Goal: Task Accomplishment & Management: Complete application form

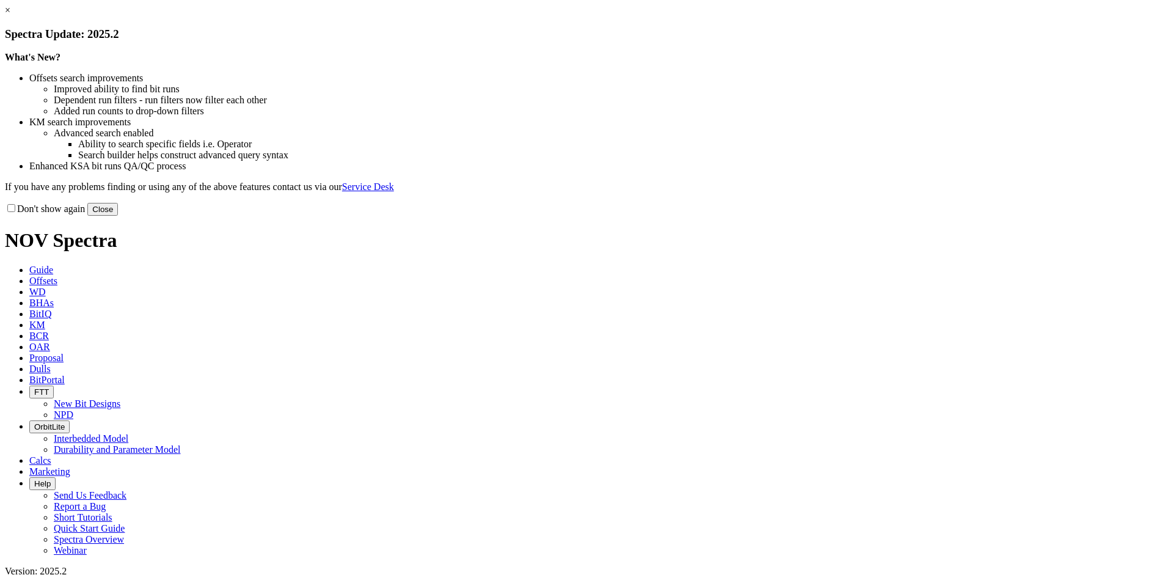
click at [118, 216] on button "Close" at bounding box center [102, 209] width 31 height 13
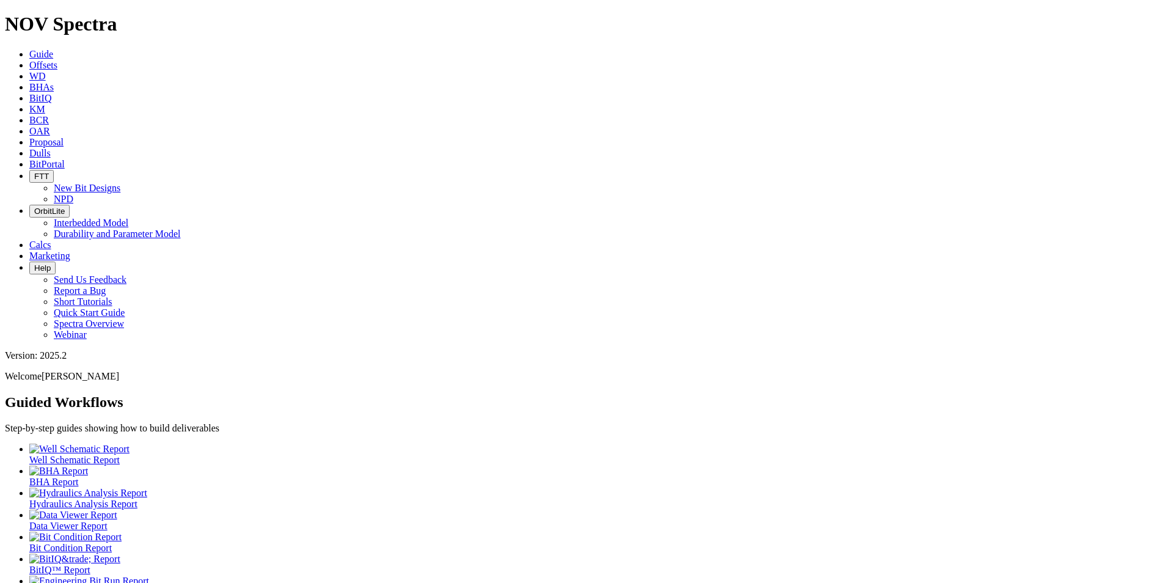
click at [64, 137] on span "Proposal" at bounding box center [46, 142] width 34 height 10
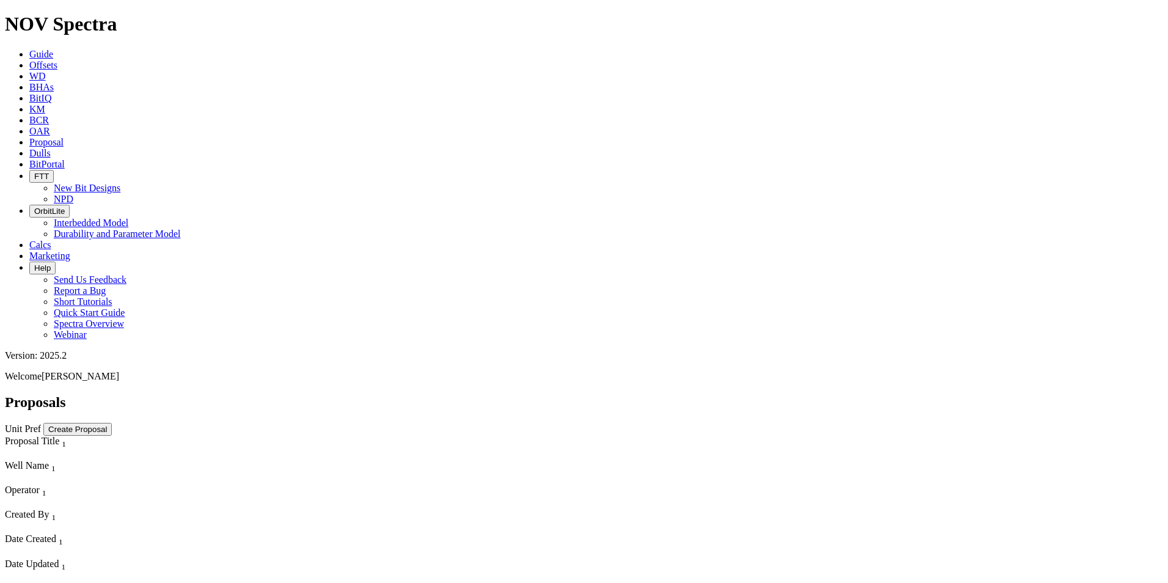
scroll to position [870, 0]
select select "field"
select select "location"
select select "province"
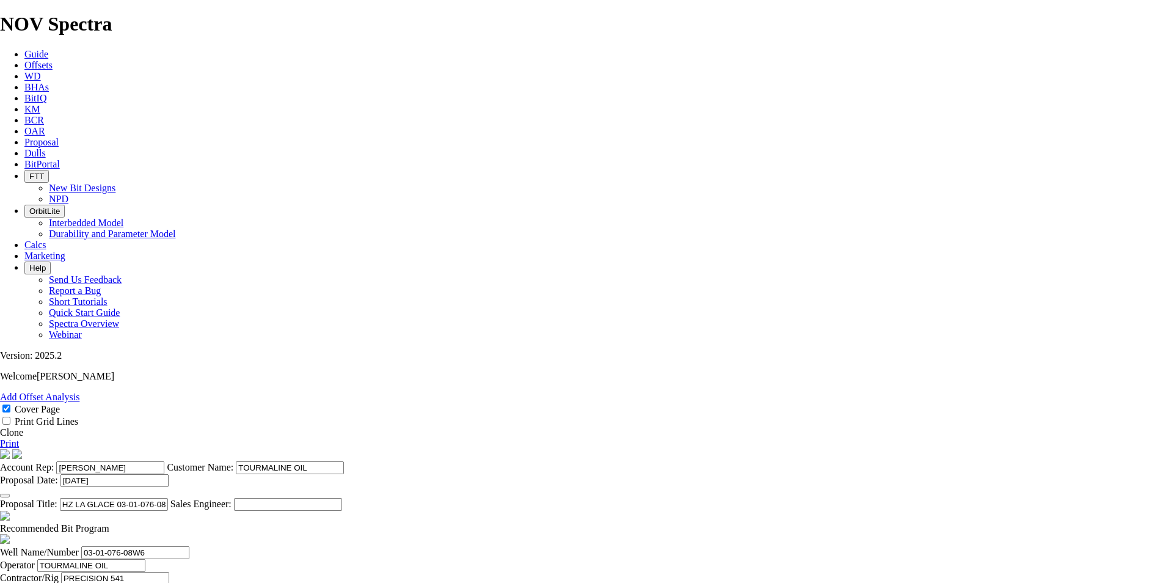
click at [23, 427] on link "Clone" at bounding box center [11, 432] width 23 height 10
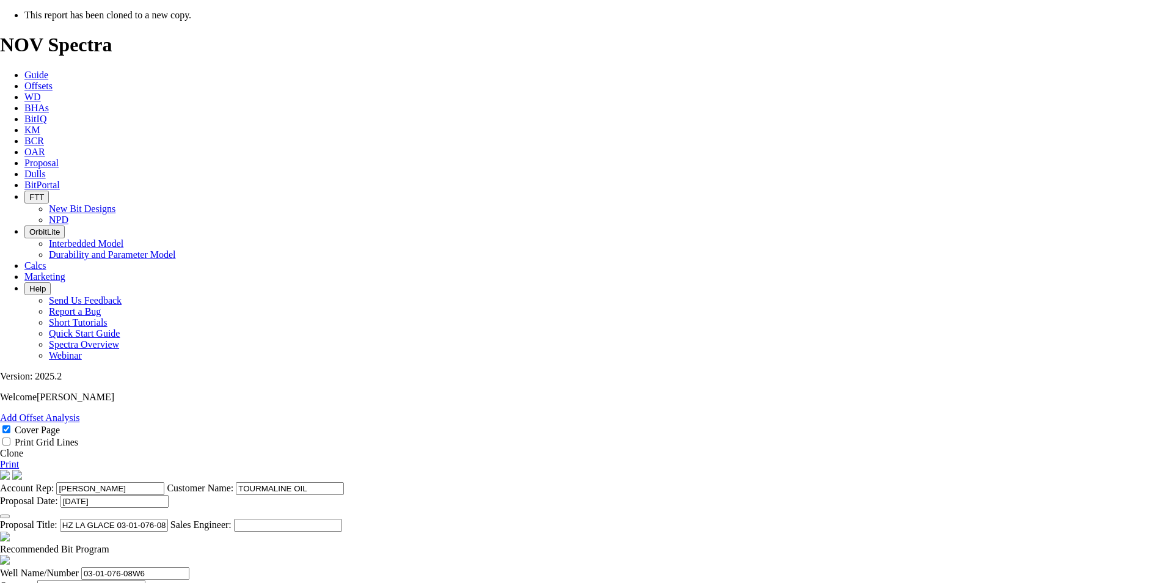
select select "field"
select select "location"
select select "province"
click at [5, 516] on icon "button" at bounding box center [5, 516] width 0 height 0
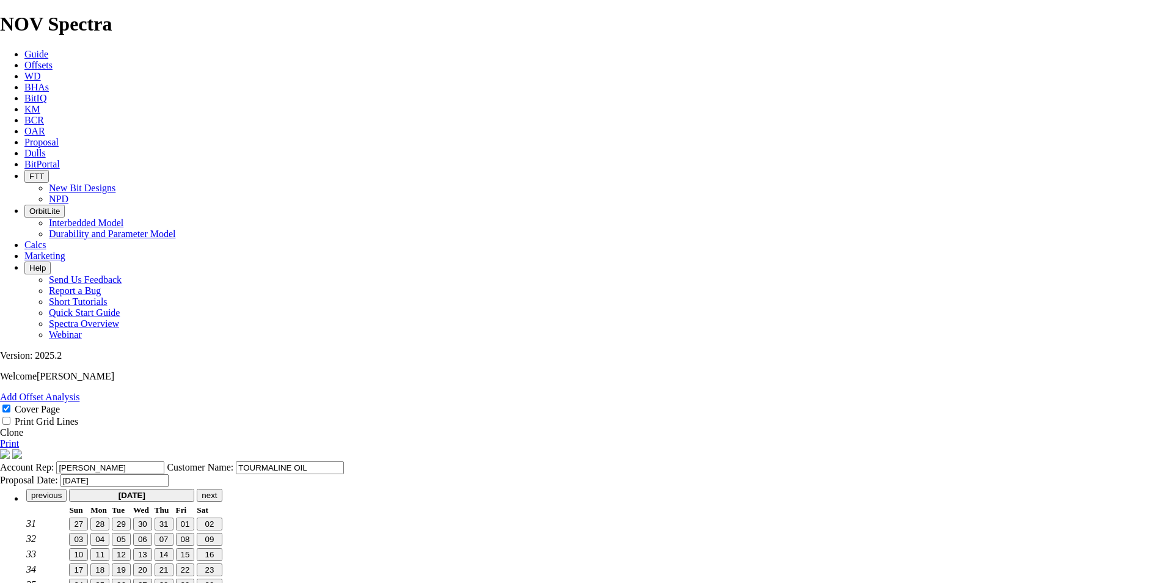
scroll to position [0, 0]
type input "[DATE]"
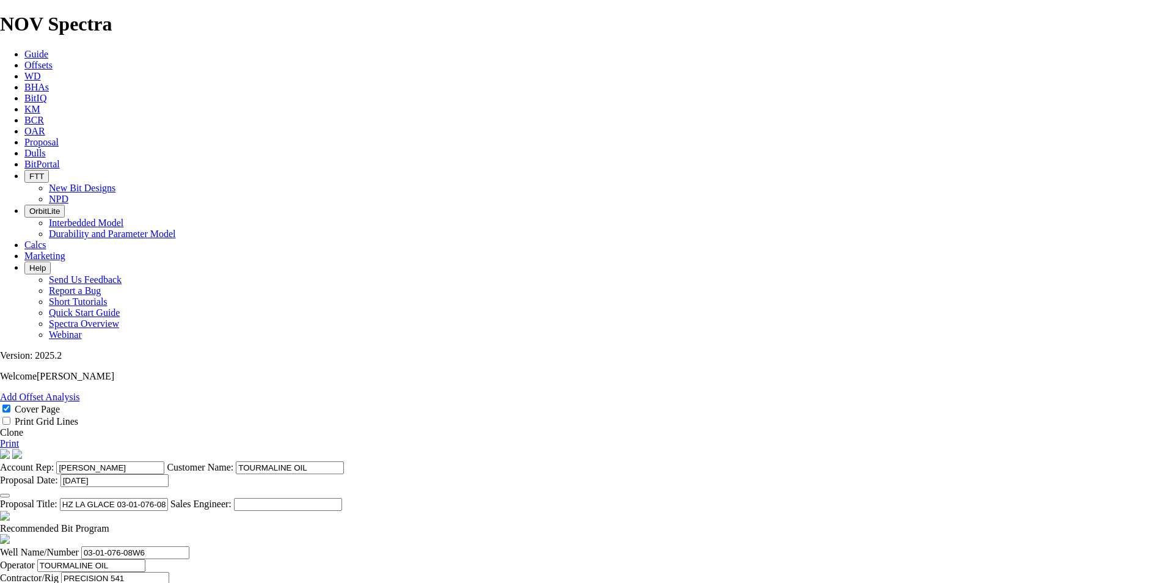
scroll to position [229, 0]
type input "[DATE]"
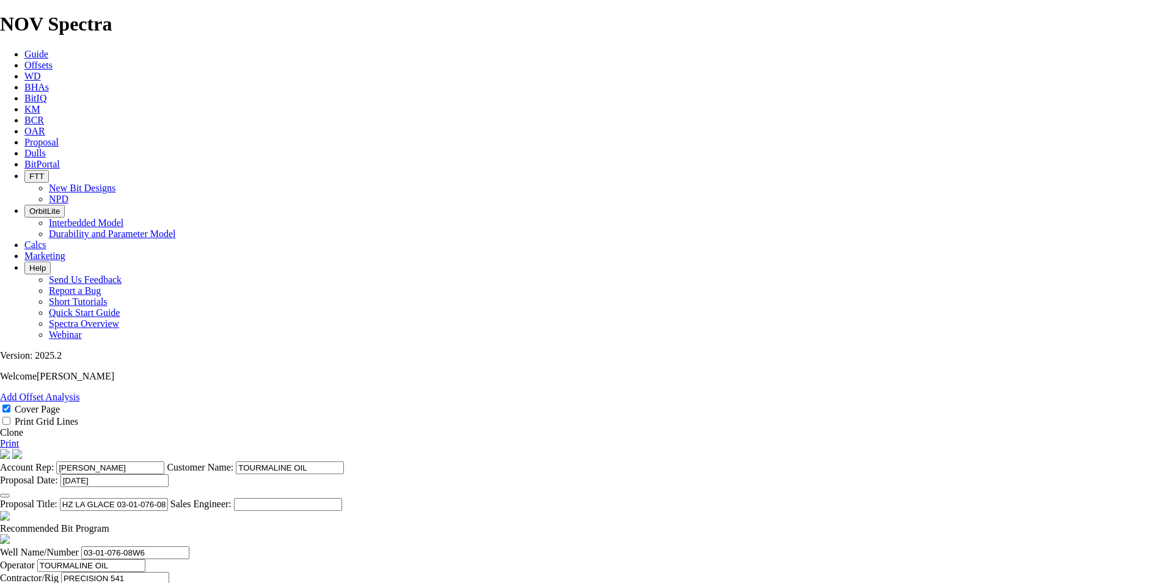
type input "[DATE]"
drag, startPoint x: 614, startPoint y: 127, endPoint x: 521, endPoint y: 128, distance: 93.5
click at [168, 498] on input "HZ LA GLACE 03-01-076-08W6 (4 [PERSON_NAME])" at bounding box center [114, 504] width 108 height 13
type input "HZ PROGRESS 02-23-078-09W6 (4 [PERSON_NAME])"
drag, startPoint x: 351, startPoint y: 303, endPoint x: 271, endPoint y: 273, distance: 86.0
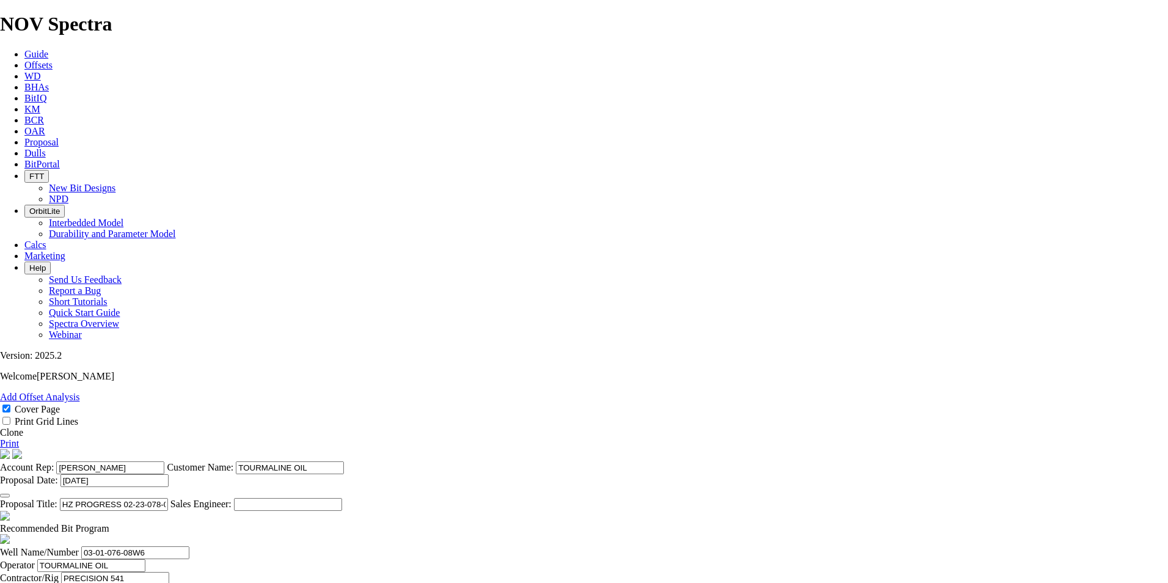
type input "02-23-078-09W6"
drag, startPoint x: 782, startPoint y: 300, endPoint x: 715, endPoint y: 301, distance: 67.2
type input "02-25-078-09W6"
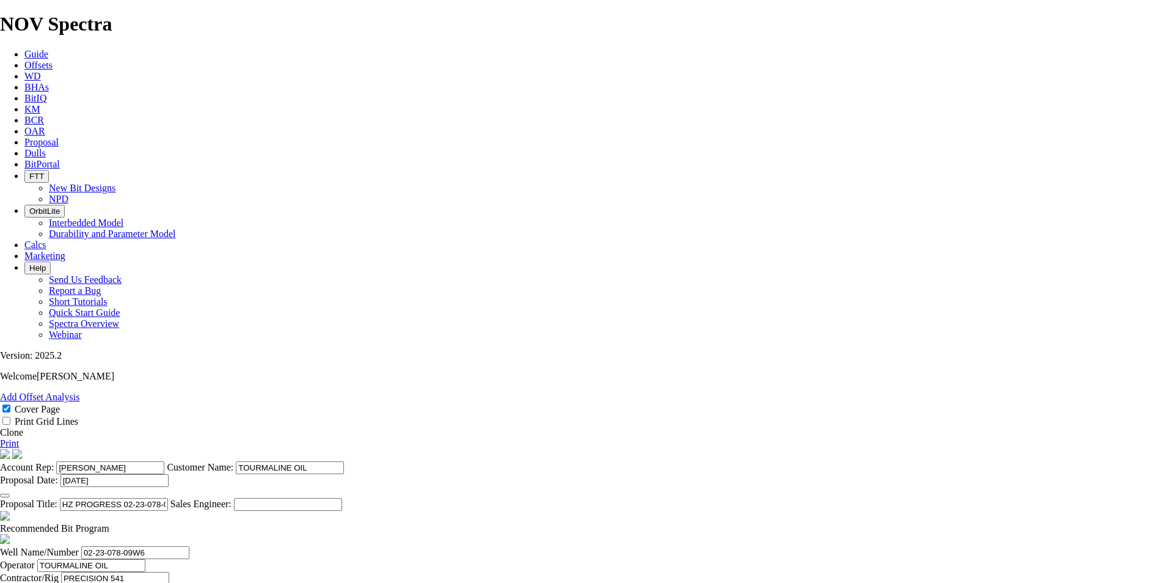
drag, startPoint x: 675, startPoint y: 300, endPoint x: 635, endPoint y: 302, distance: 40.4
type input "PROGRESS"
click at [109, 523] on span at bounding box center [109, 528] width 0 height 10
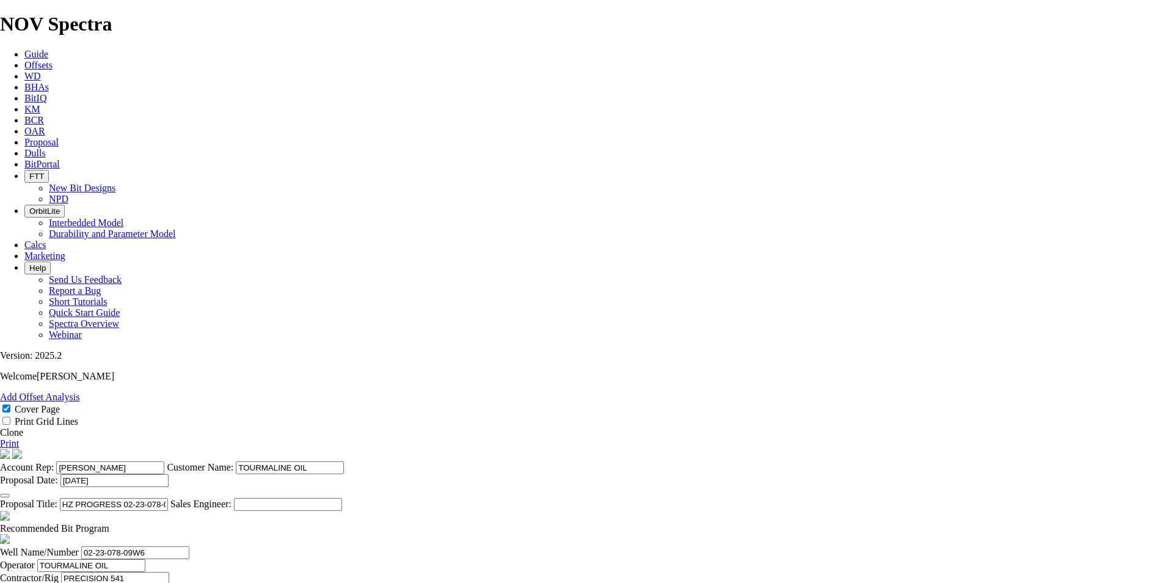
checkbox input "false"
drag, startPoint x: 512, startPoint y: 386, endPoint x: 472, endPoint y: 385, distance: 40.9
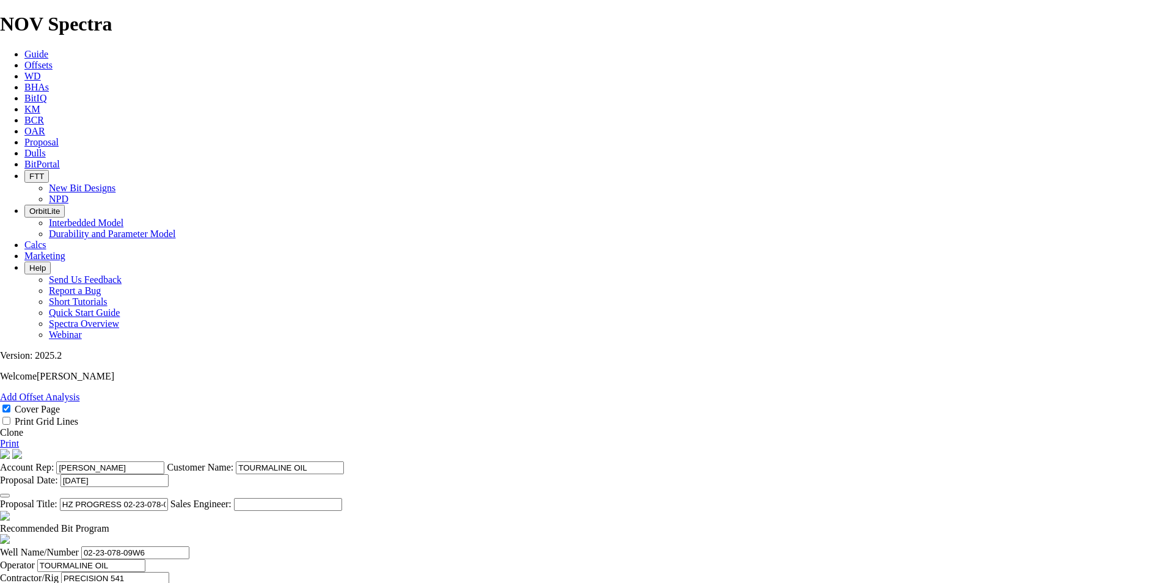
type input "610"
drag, startPoint x: 616, startPoint y: 385, endPoint x: 929, endPoint y: 447, distance: 318.8
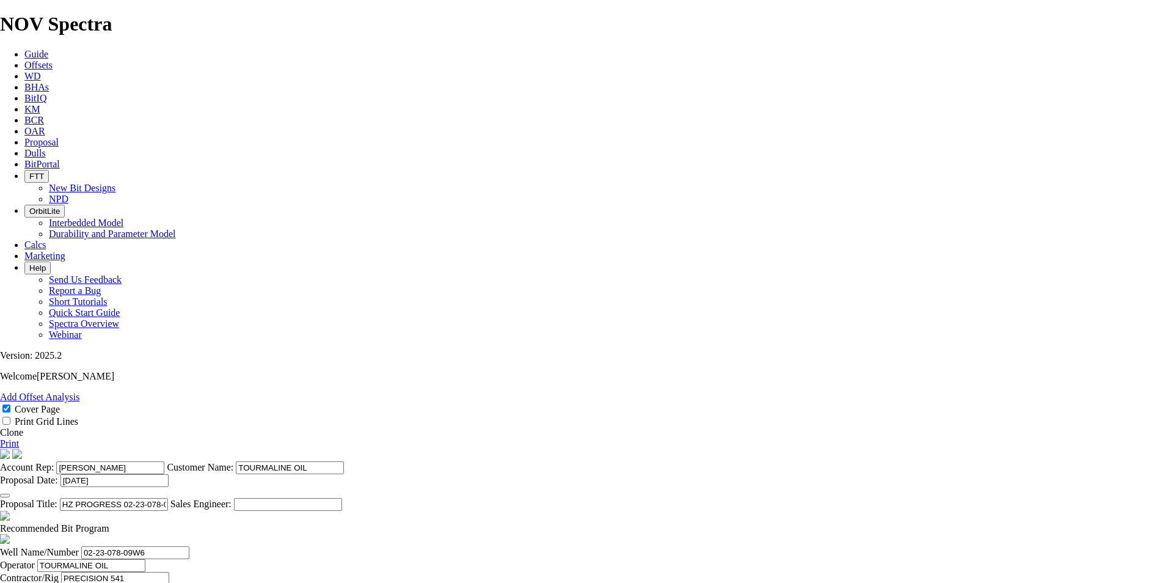
type input "6.778"
type input "90"
drag, startPoint x: 497, startPoint y: 416, endPoint x: 486, endPoint y: 417, distance: 11.0
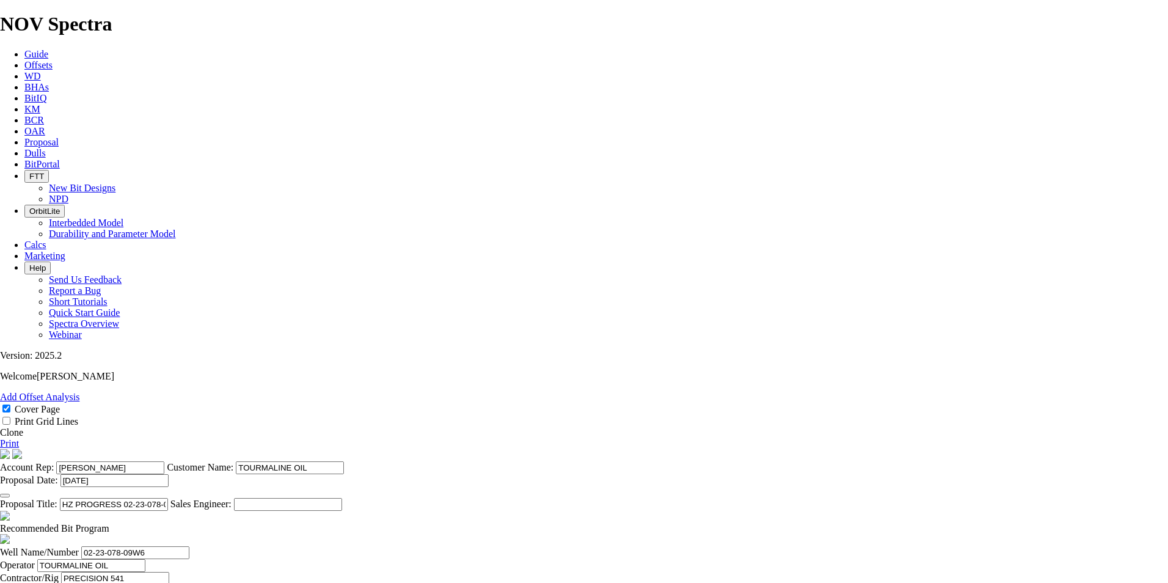
type input "4966"
type input "45"
type input "4356"
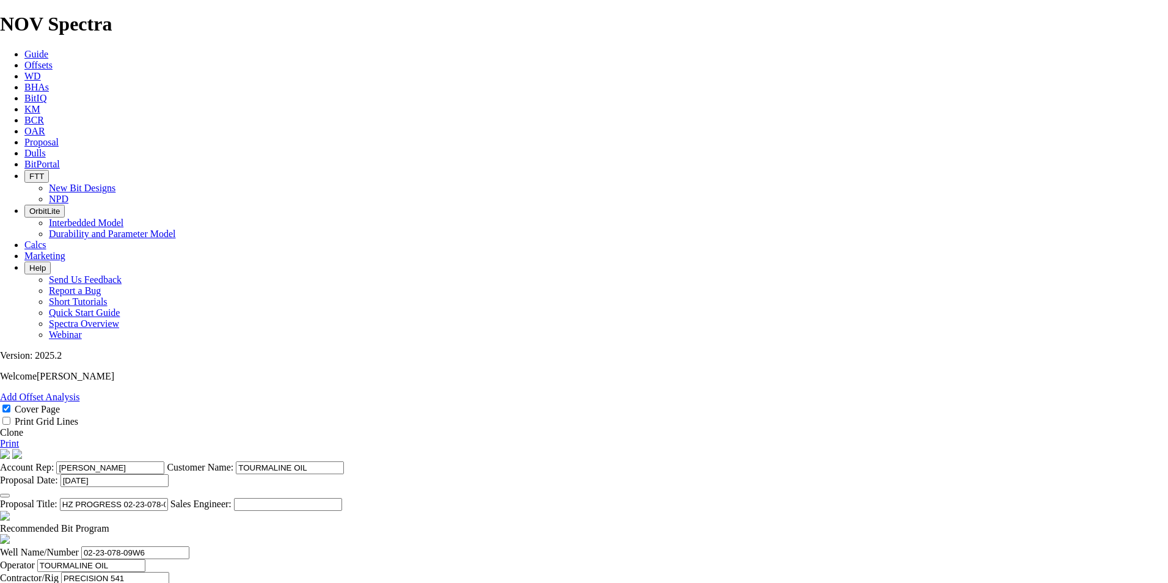
type input "96.8"
drag, startPoint x: 504, startPoint y: 475, endPoint x: 552, endPoint y: 473, distance: 48.3
type textarea "THE BIT RECOMMENDATIONS AND PRICING ARE APPLICABLE TO ALL [PERSON_NAME] AT THIS…"
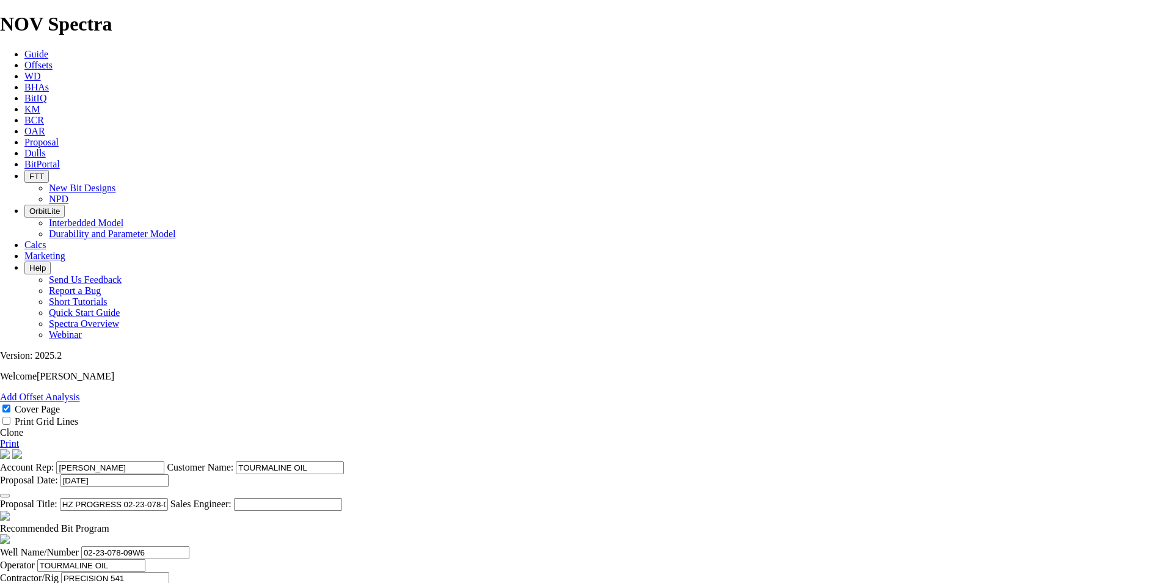
drag, startPoint x: 727, startPoint y: 302, endPoint x: 737, endPoint y: 302, distance: 9.8
drag, startPoint x: 733, startPoint y: 300, endPoint x: 780, endPoint y: 290, distance: 48.0
type input "02-35-078-09W6"
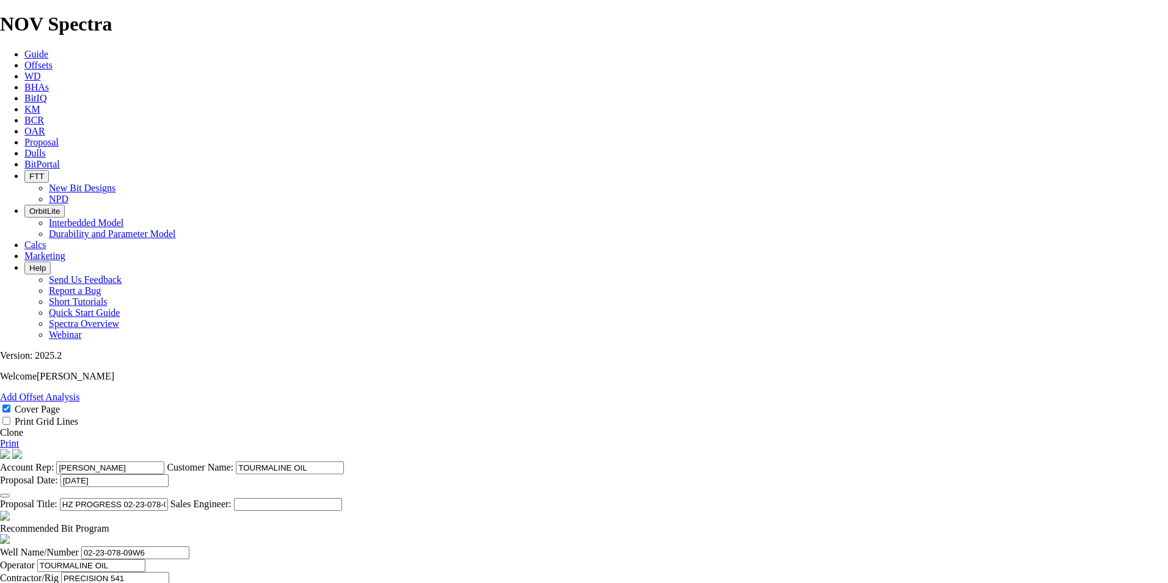
click at [19, 438] on link "Print" at bounding box center [9, 443] width 19 height 10
click at [24, 137] on icon at bounding box center [24, 142] width 0 height 10
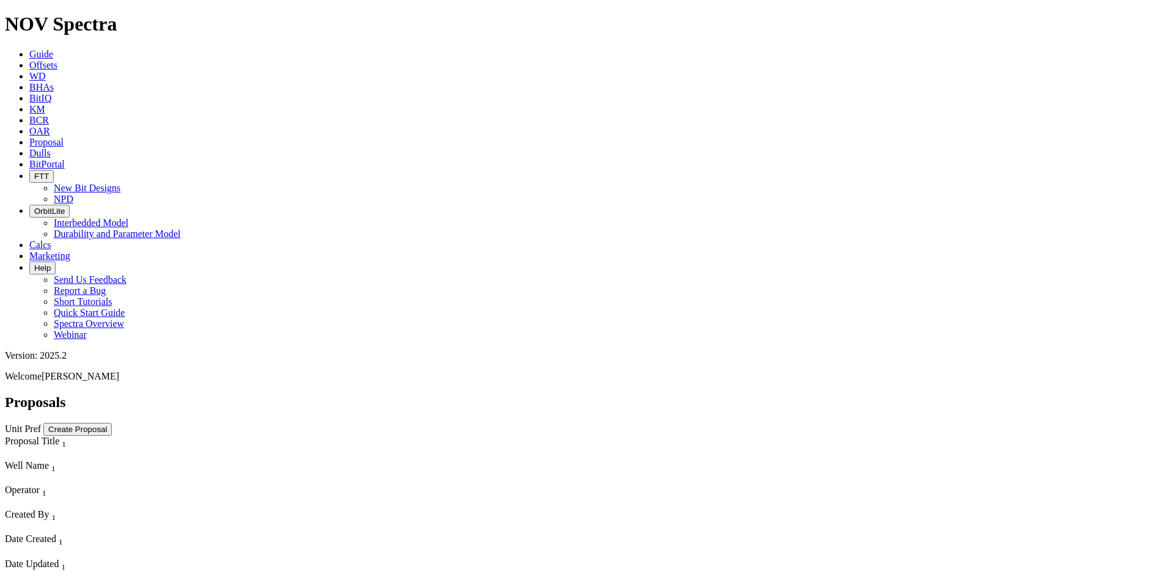
scroll to position [11789, 0]
select select "field"
select select "location"
select select "province"
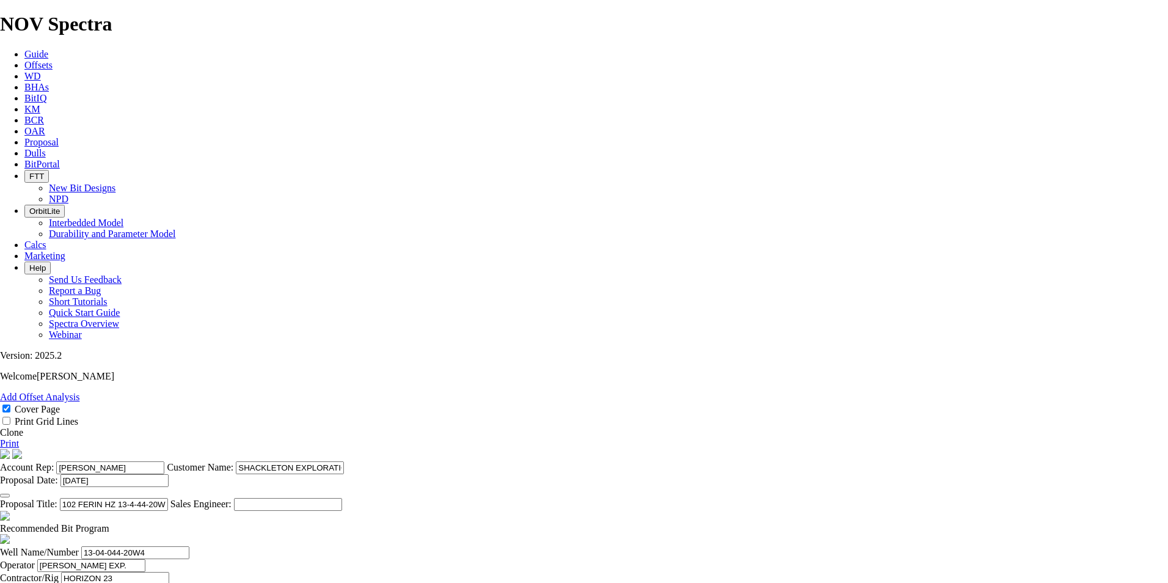
click at [23, 427] on link "Clone" at bounding box center [11, 432] width 23 height 10
select select "field"
select select "location"
select select "province"
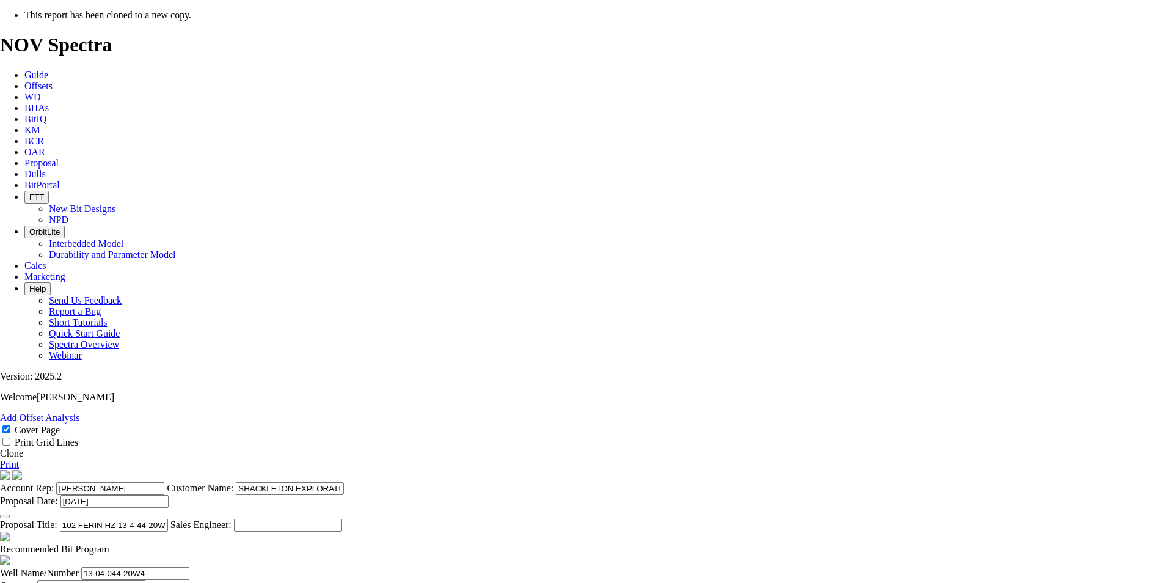
click at [10, 514] on button "button" at bounding box center [5, 516] width 10 height 4
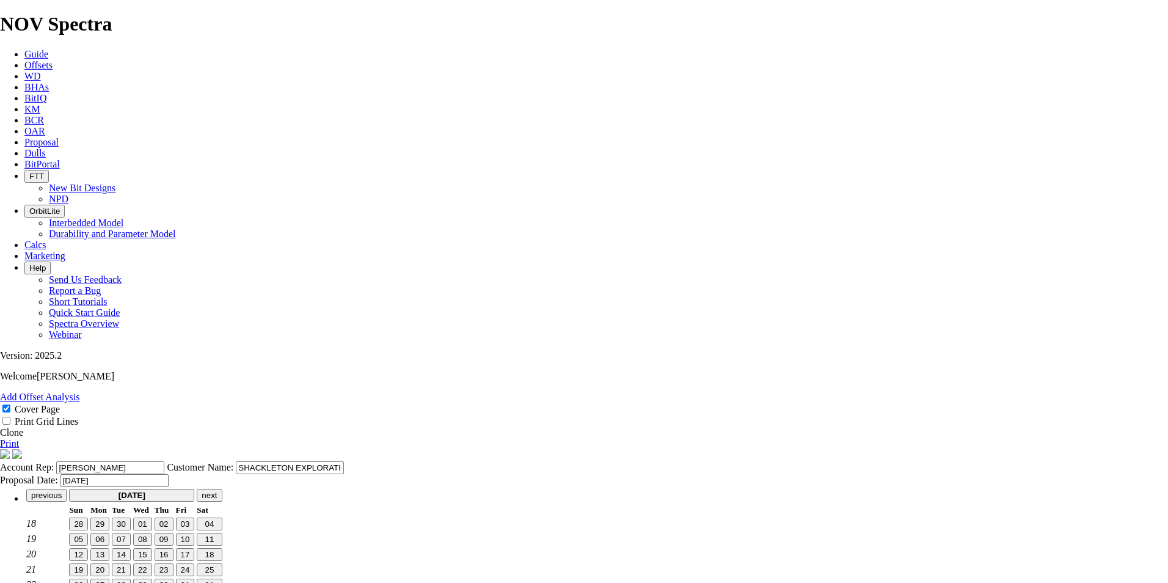
type input "[DATE]"
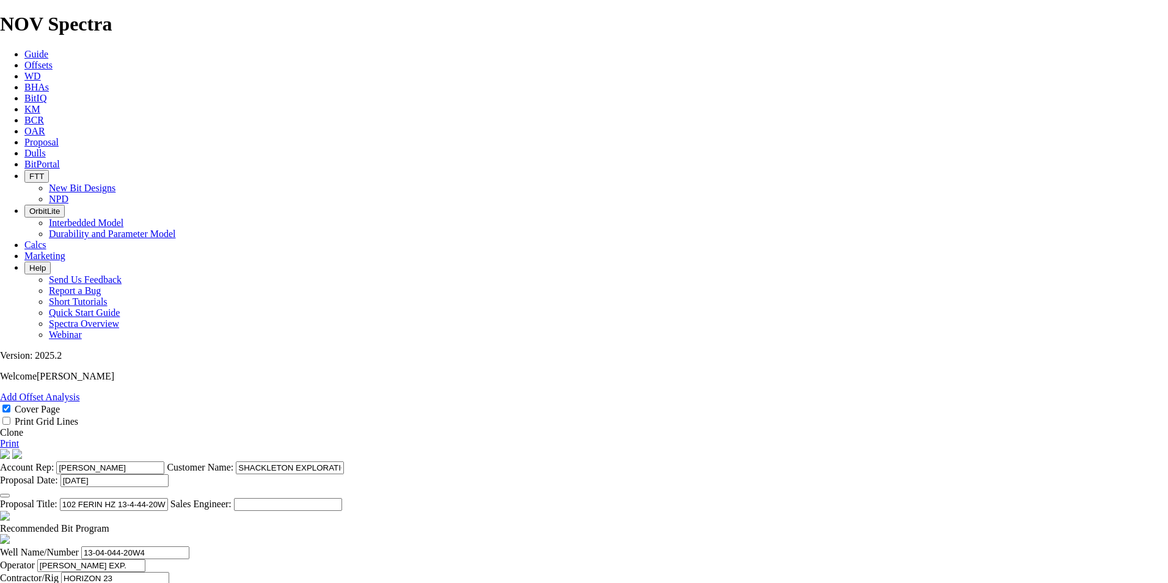
scroll to position [260, 0]
click at [109, 523] on span at bounding box center [109, 528] width 0 height 10
checkbox input "false"
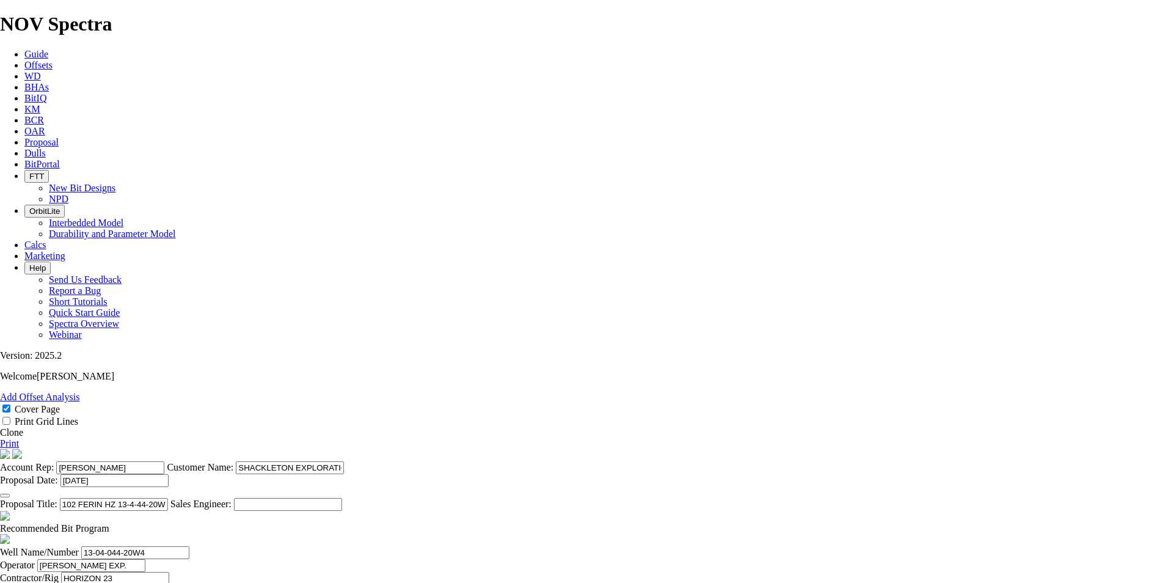
drag, startPoint x: 548, startPoint y: 205, endPoint x: 514, endPoint y: 208, distance: 34.3
click at [168, 498] on input "102 FERIN HZ 13-4-44-20W4" at bounding box center [114, 504] width 108 height 13
click at [168, 498] on input "FERIN HZ 13-4-44-20W4" at bounding box center [114, 504] width 108 height 13
drag, startPoint x: 640, startPoint y: 204, endPoint x: 570, endPoint y: 203, distance: 69.0
click at [168, 498] on input "FERIN HZ 13-09-044-20W4" at bounding box center [114, 504] width 108 height 13
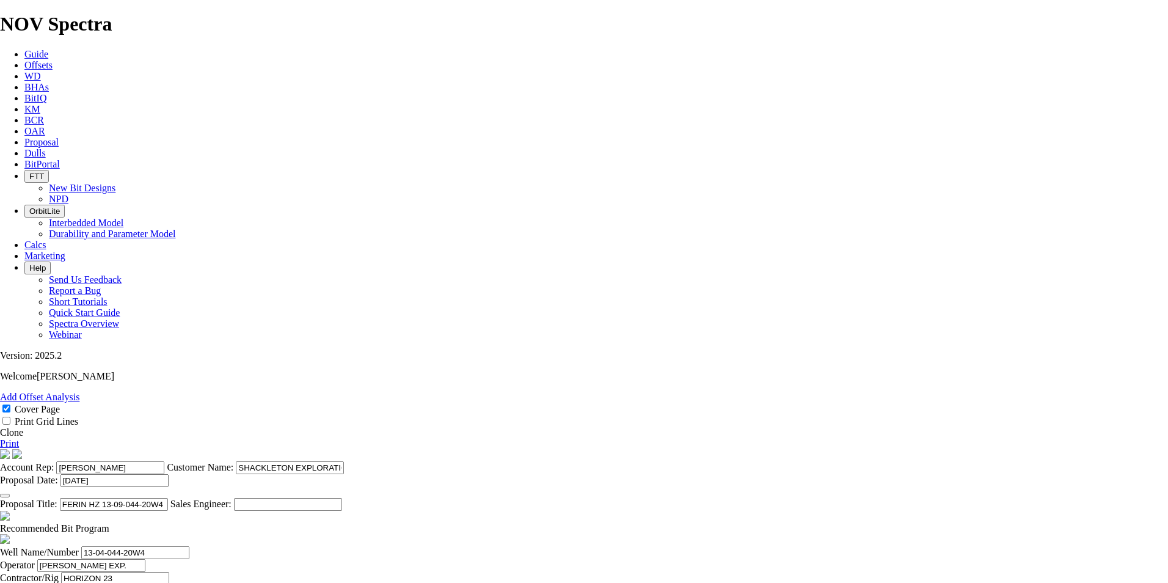
type input "FERIN HZ 13-09-044-20W4"
drag, startPoint x: 353, startPoint y: 379, endPoint x: 252, endPoint y: 368, distance: 102.1
paste input "9"
type input "13-09-044-20W4"
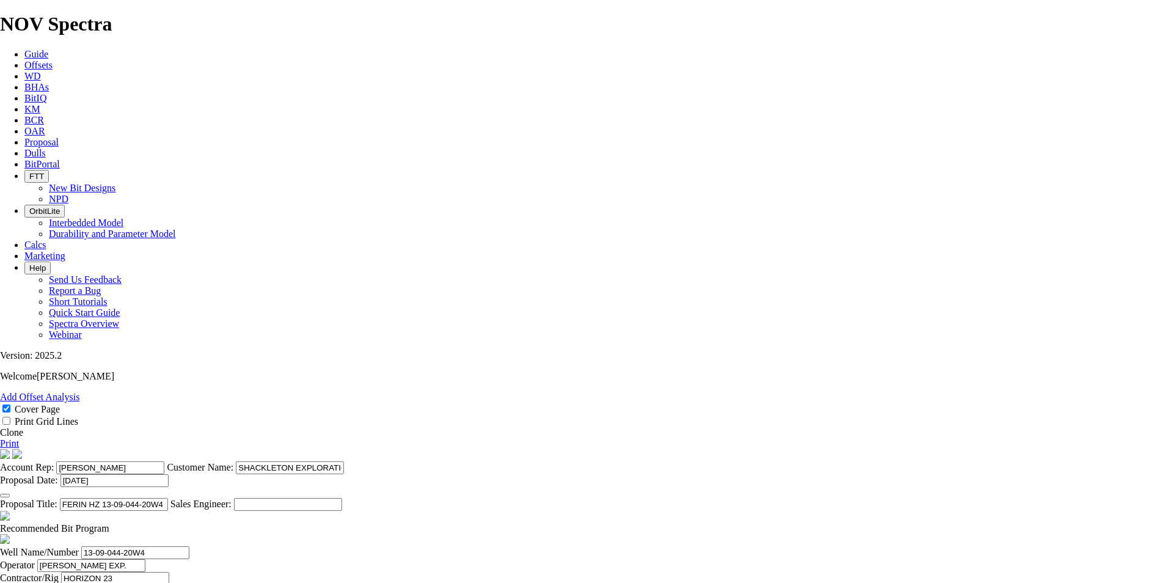
drag, startPoint x: 513, startPoint y: 380, endPoint x: 447, endPoint y: 371, distance: 66.5
type input "SAVANNA 418"
drag, startPoint x: 777, startPoint y: 377, endPoint x: 681, endPoint y: 364, distance: 96.8
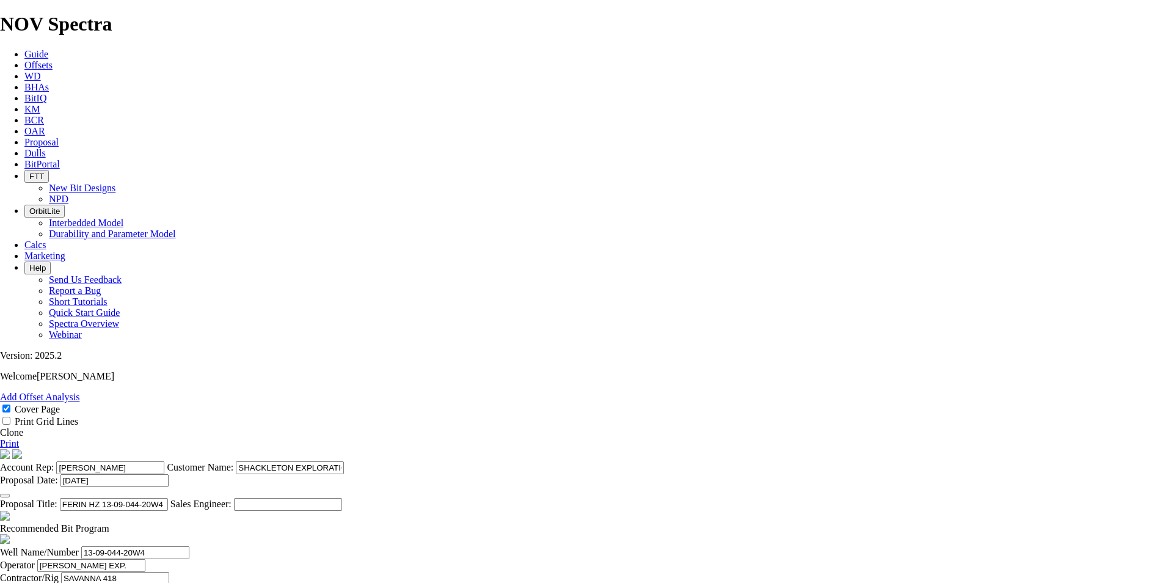
type input "09-09-044-20W4"
type input "[DATE]"
drag, startPoint x: 516, startPoint y: 465, endPoint x: 450, endPoint y: 450, distance: 67.6
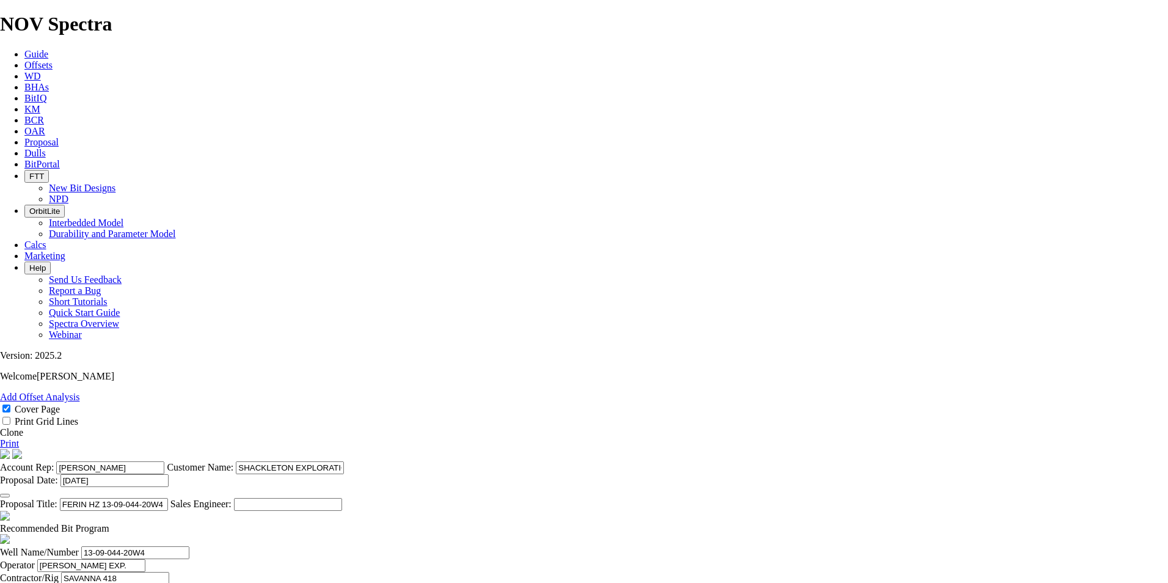
type input "330"
type input "0"
type input "330"
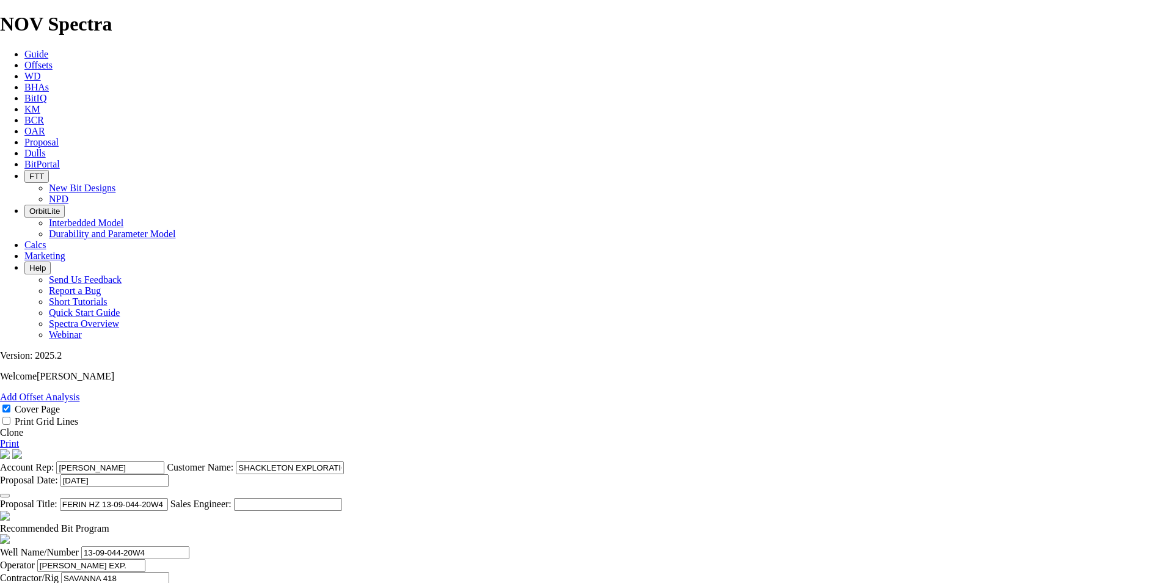
drag, startPoint x: 621, startPoint y: 462, endPoint x: 754, endPoint y: 481, distance: 133.8
type input "4.615"
drag, startPoint x: 724, startPoint y: 462, endPoint x: 672, endPoint y: 461, distance: 51.9
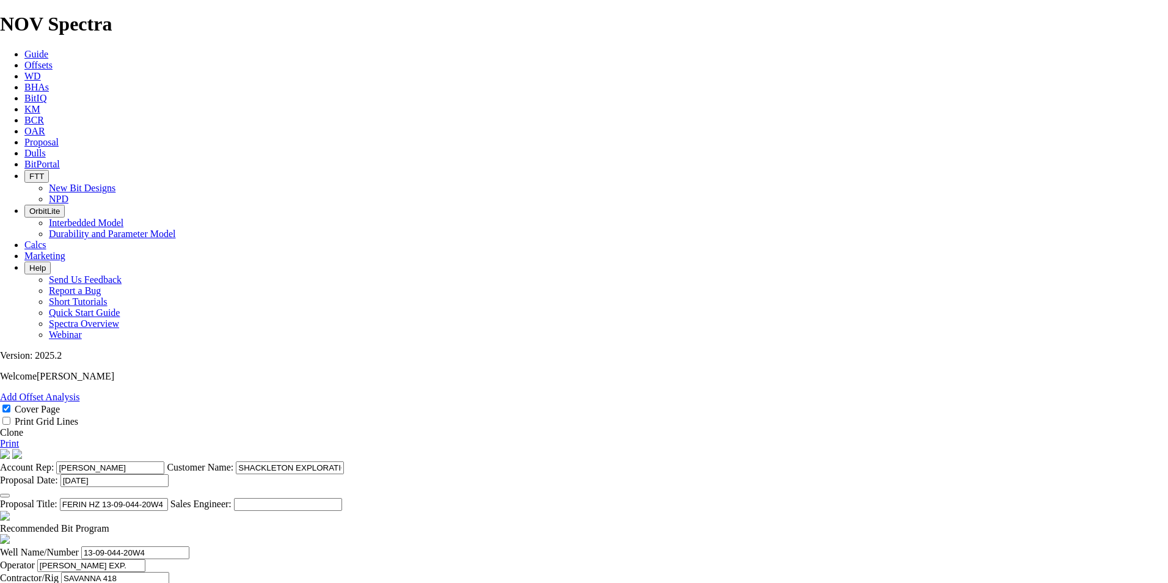
drag, startPoint x: 659, startPoint y: 463, endPoint x: 617, endPoint y: 461, distance: 42.2
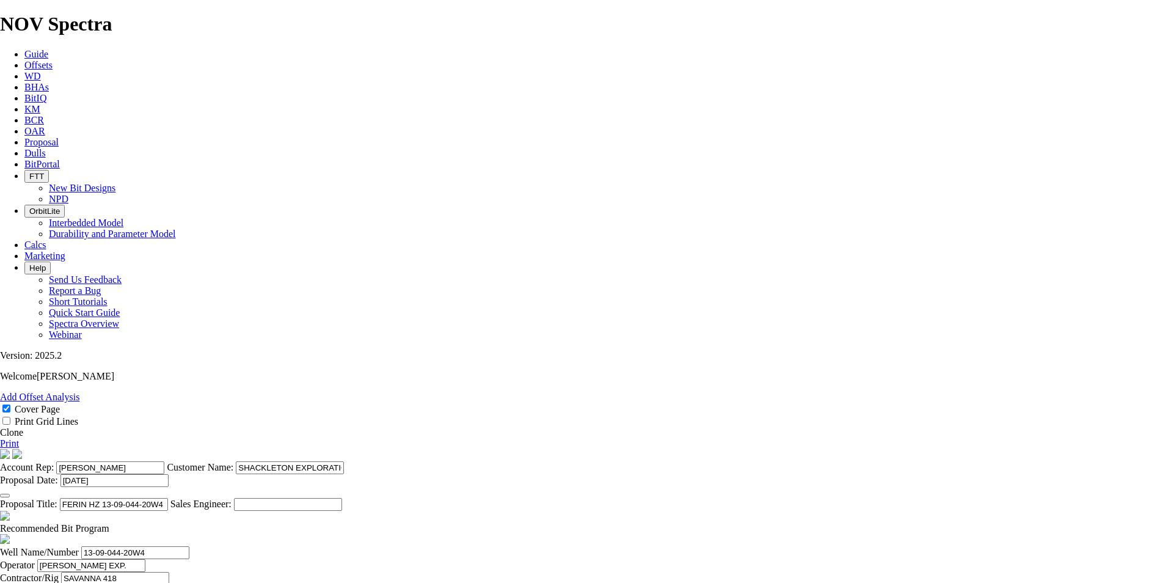
type input "90"
drag, startPoint x: 616, startPoint y: 459, endPoint x: 880, endPoint y: 509, distance: 268.0
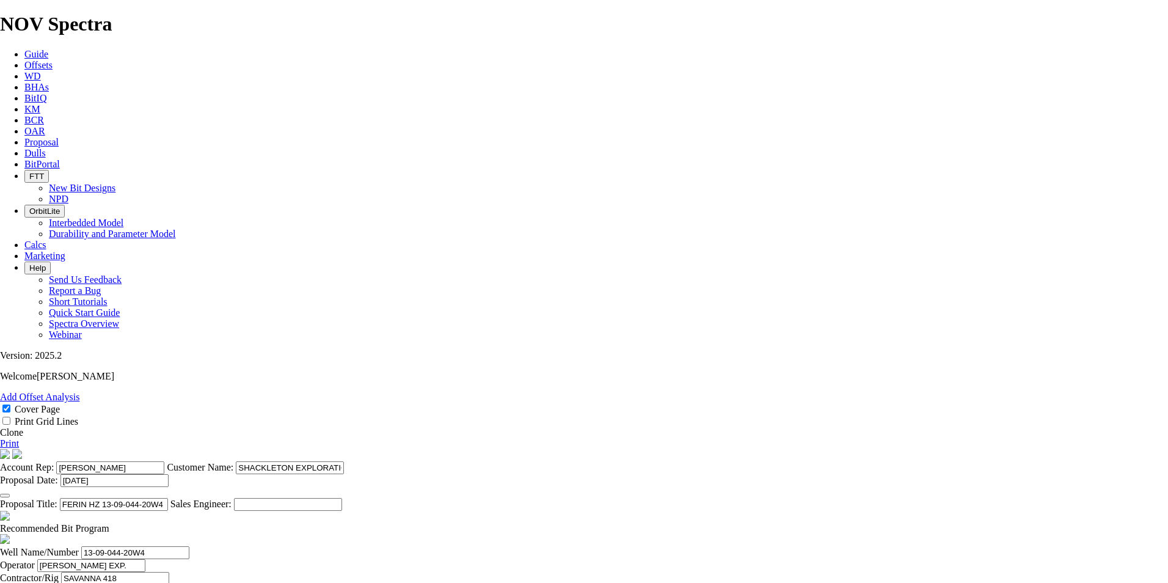
type input "3.667"
type input "89.99"
drag, startPoint x: 519, startPoint y: 494, endPoint x: 466, endPoint y: 491, distance: 53.2
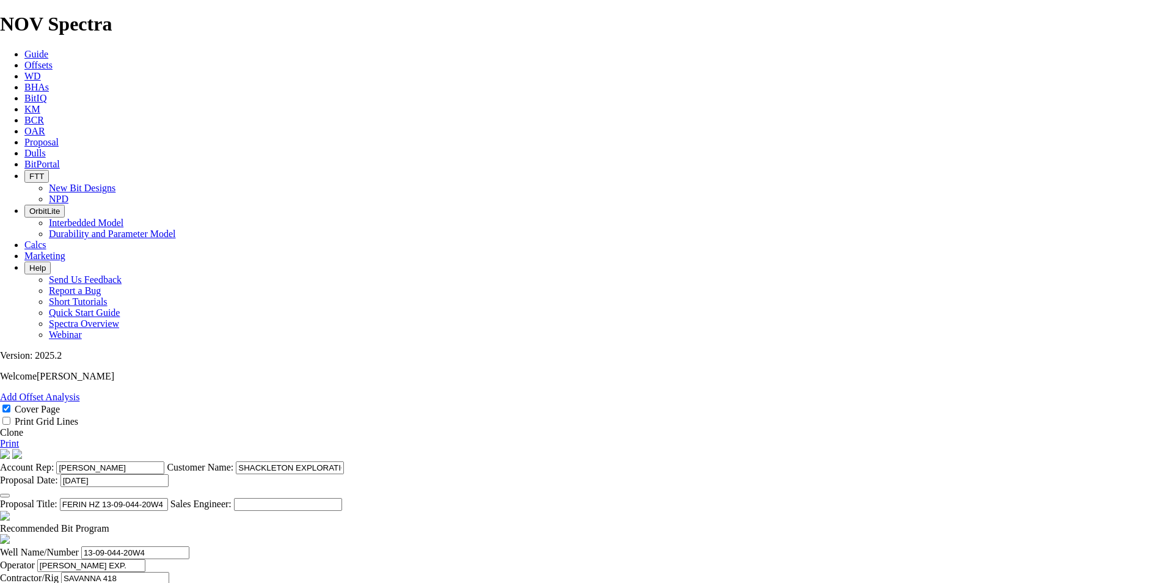
type input "2875"
type input "2545"
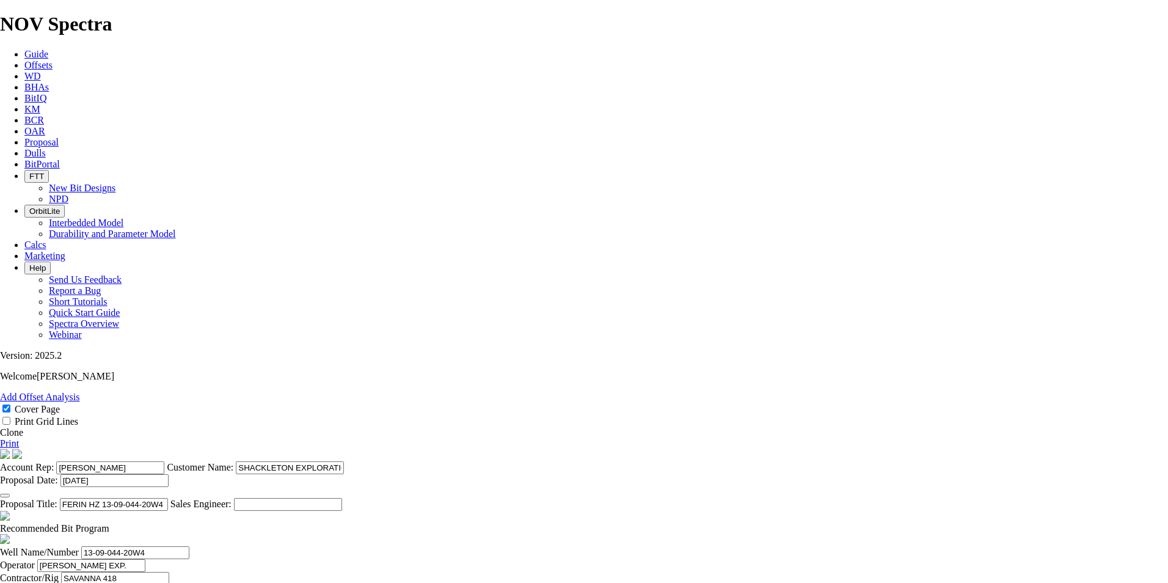
drag, startPoint x: 621, startPoint y: 491, endPoint x: 864, endPoint y: 489, distance: 243.7
type input "46.273"
type input "55"
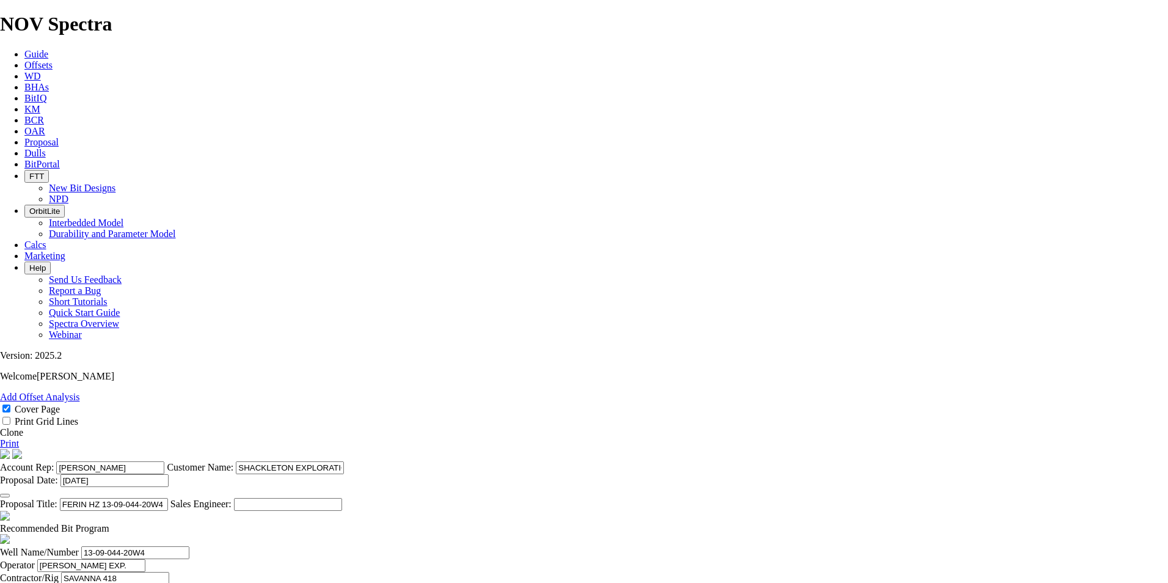
type textarea "m"
type textarea "MAIN HOLE BIT PRICED AT $10,000 PER RUN."
drag, startPoint x: 852, startPoint y: 492, endPoint x: 822, endPoint y: 495, distance: 30.1
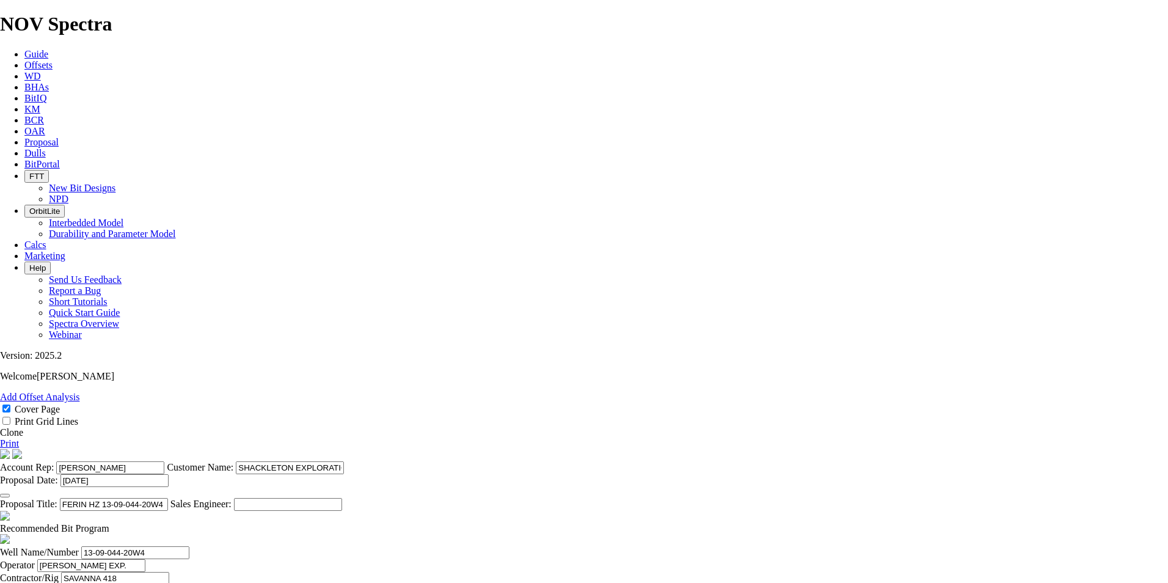
type input "10000"
drag, startPoint x: 782, startPoint y: 490, endPoint x: 758, endPoint y: 490, distance: 23.8
type input "10000"
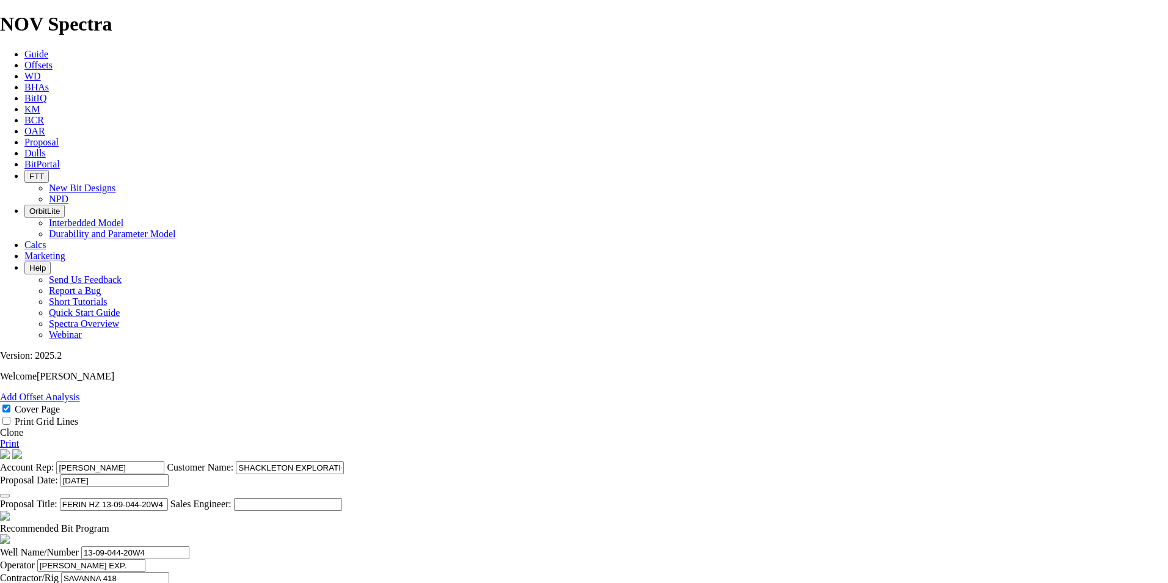
click at [19, 438] on link "Print" at bounding box center [9, 443] width 19 height 10
click at [59, 137] on link "Proposal" at bounding box center [41, 142] width 34 height 10
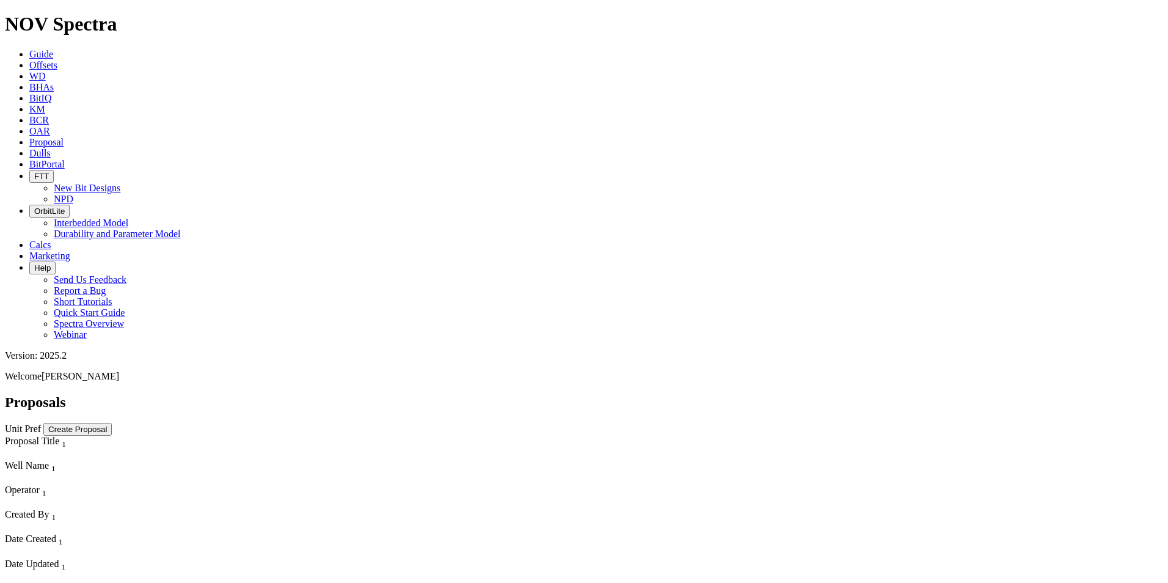
scroll to position [947, 0]
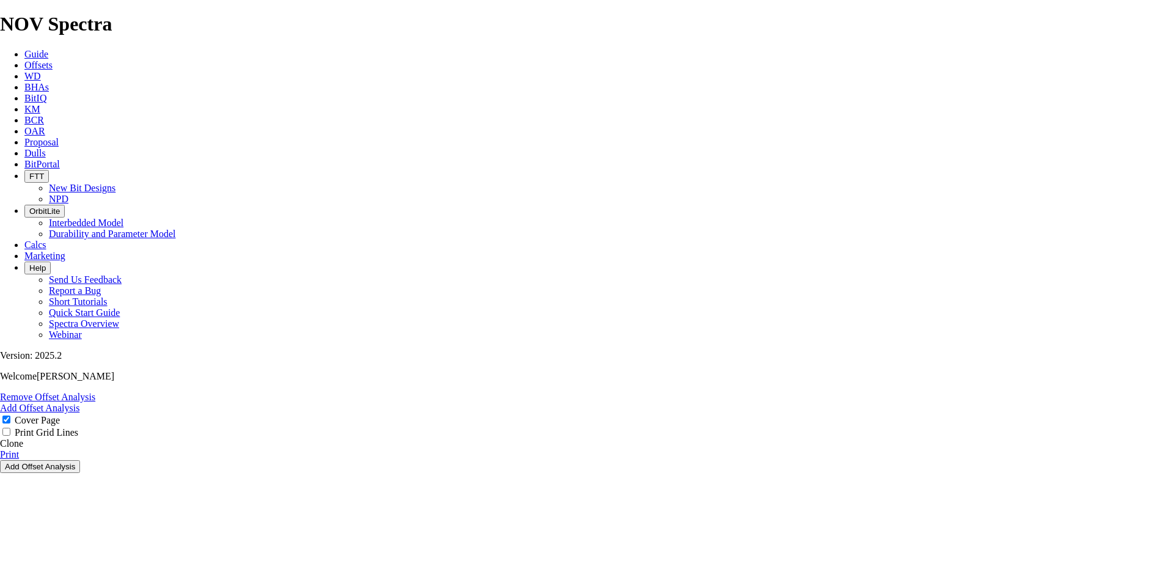
select select "field"
select select "location"
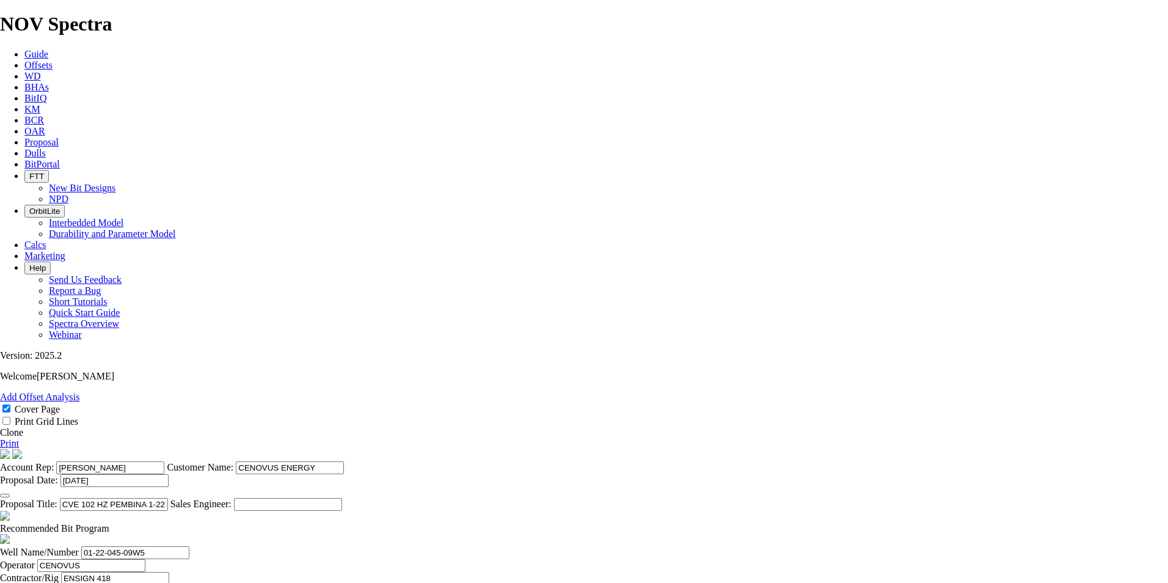
click at [23, 427] on link "Clone" at bounding box center [11, 432] width 23 height 10
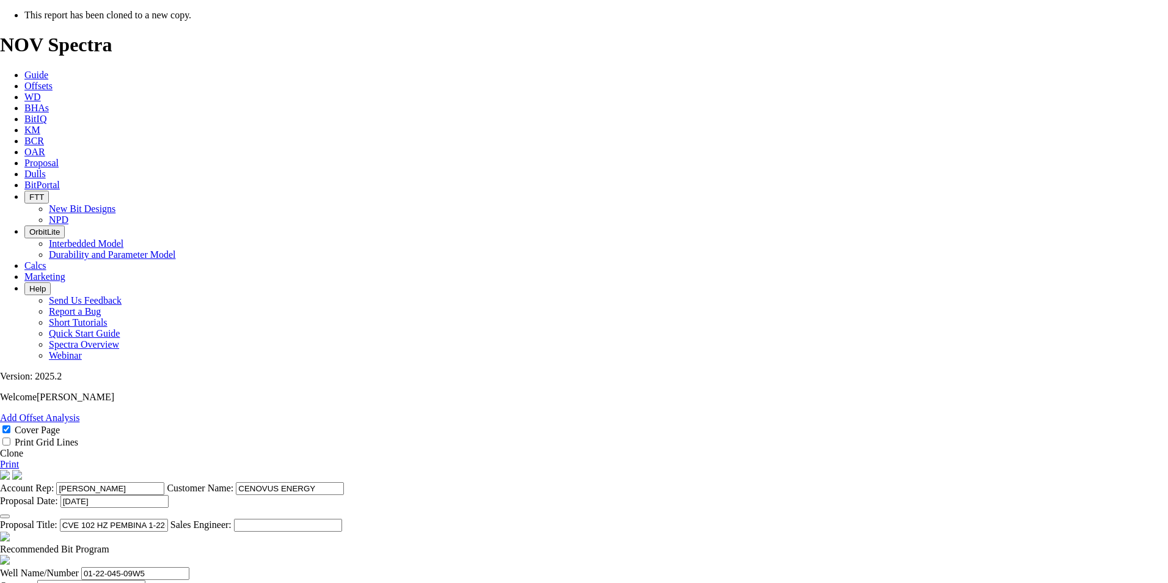
select select "field"
select select "location"
click at [5, 516] on icon "button" at bounding box center [5, 516] width 0 height 0
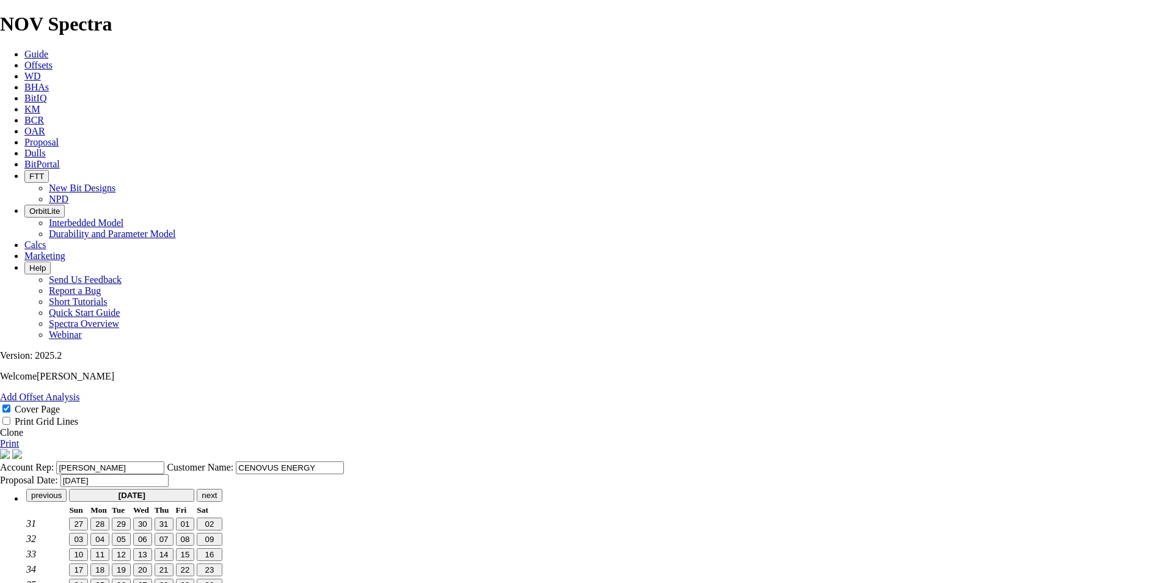
scroll to position [0, 0]
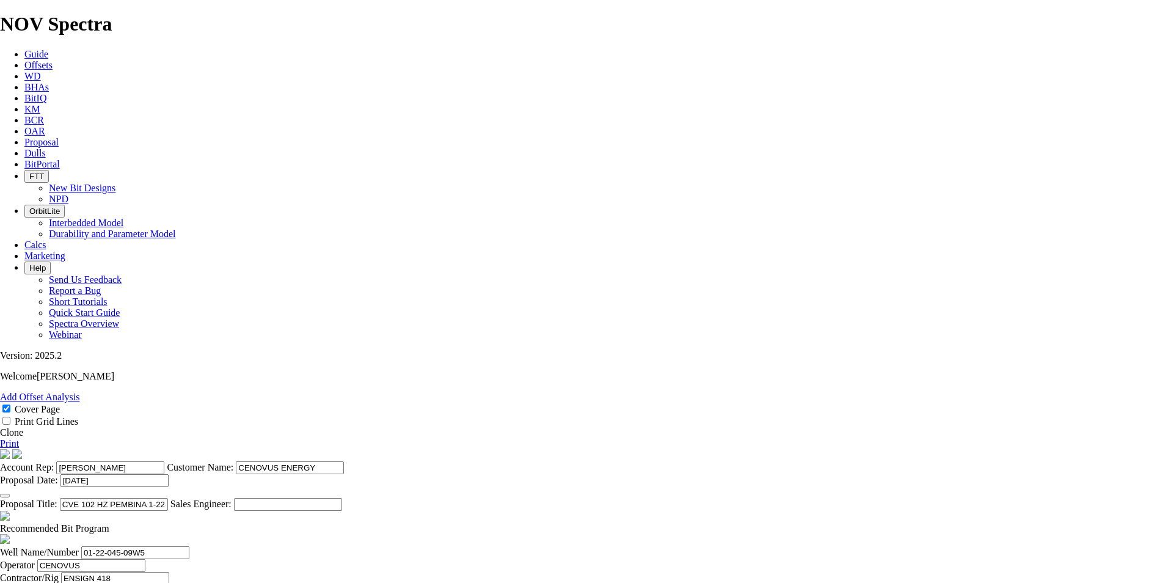
type input "[DATE]"
drag, startPoint x: 622, startPoint y: 467, endPoint x: 522, endPoint y: 470, distance: 100.2
click at [168, 498] on input "CVE 102 HZ PEMBINA 1-22-45-9W5 (4 [PERSON_NAME])" at bounding box center [114, 504] width 108 height 13
drag, startPoint x: 611, startPoint y: 465, endPoint x: 555, endPoint y: 470, distance: 55.7
click at [168, 498] on input "CVE HZ PEMBINA PAD 05-09-046-09W5 (4 CARDIUM [PERSON_NAME])" at bounding box center [114, 504] width 108 height 13
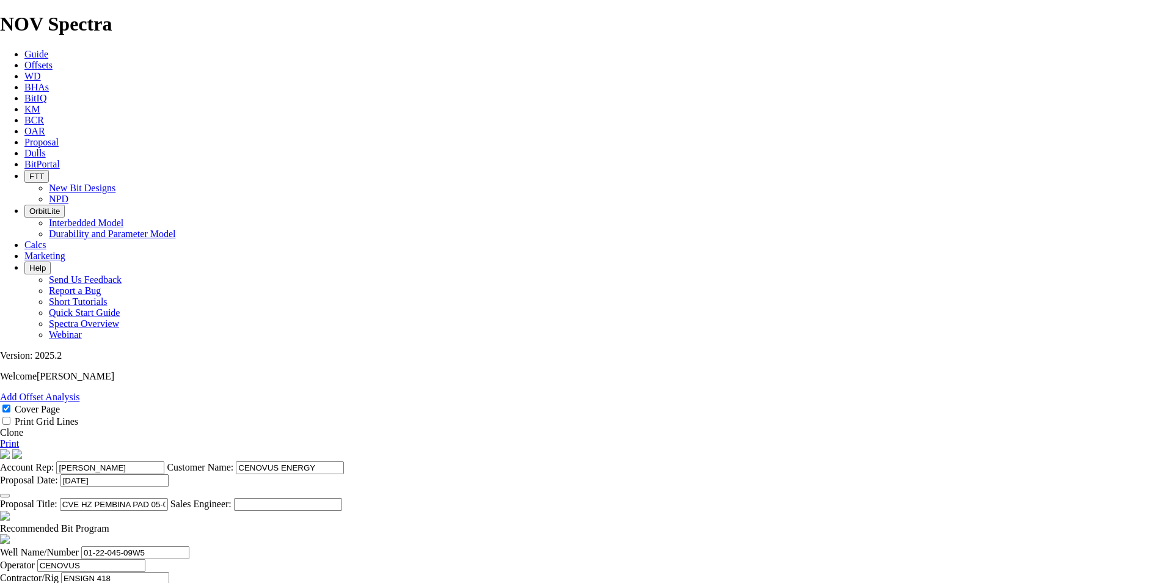
scroll to position [382, 0]
type input "CVE HZ PEMBINA PAD 05-09-046-09W5 (4 CARDIUM [PERSON_NAME])"
drag, startPoint x: 349, startPoint y: 251, endPoint x: 275, endPoint y: 248, distance: 73.4
paste input "5-09-046"
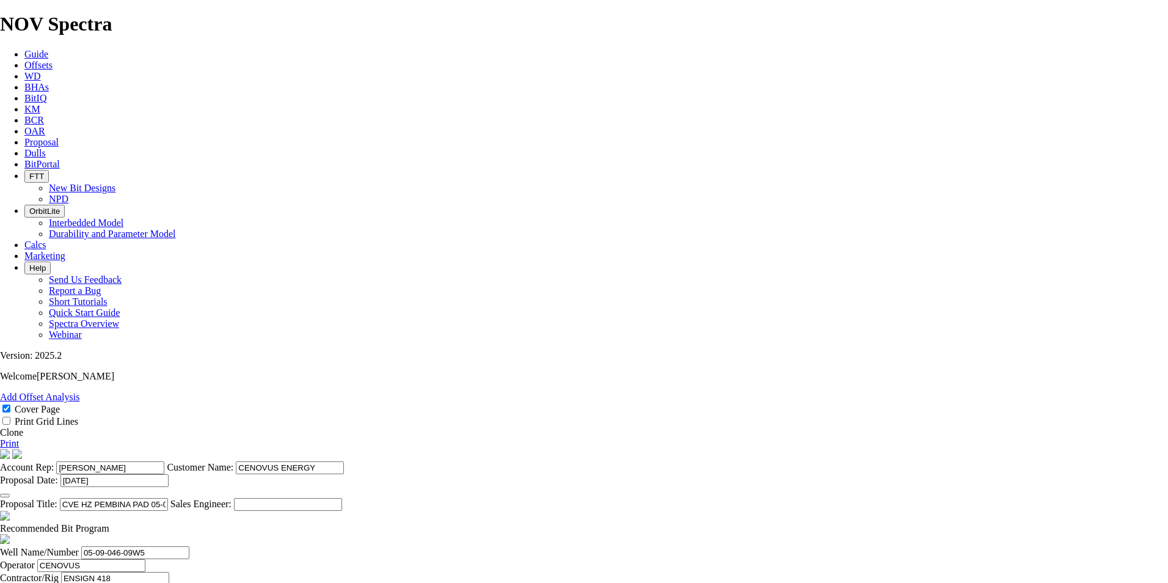
type input "05-09-046-09W5"
drag, startPoint x: 775, startPoint y: 257, endPoint x: 689, endPoint y: 245, distance: 86.3
paste input "5-09-046"
type input "05-09-046-09W5"
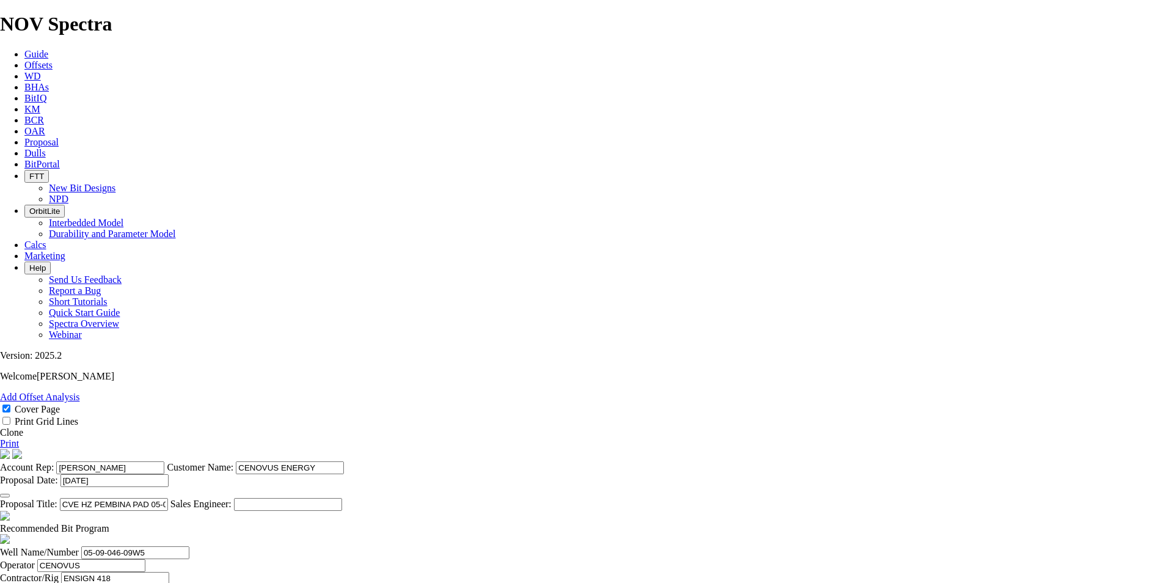
drag, startPoint x: 610, startPoint y: 260, endPoint x: 725, endPoint y: 201, distance: 129.5
type input "[PERSON_NAME]"
click at [109, 523] on span at bounding box center [109, 528] width 0 height 10
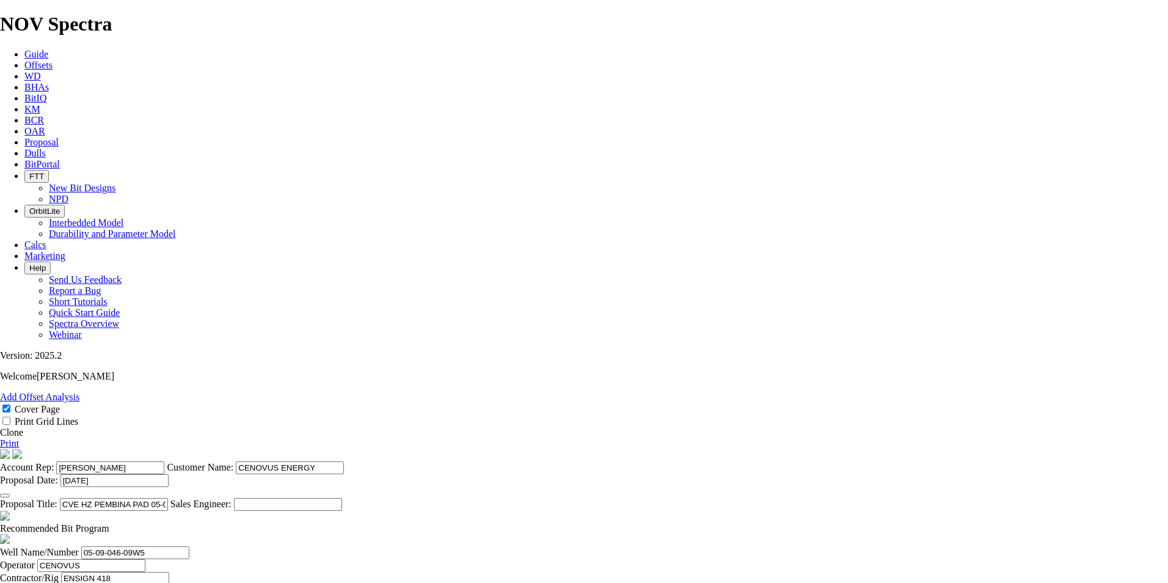
checkbox input "false"
type textarea "DEPTHS ABOVE ARE FOR PROGRAMMING PURPOSES ONLY. THE BIT RECOMMENDATIONS AND PRI…"
drag, startPoint x: 399, startPoint y: 373, endPoint x: 352, endPoint y: 368, distance: 46.6
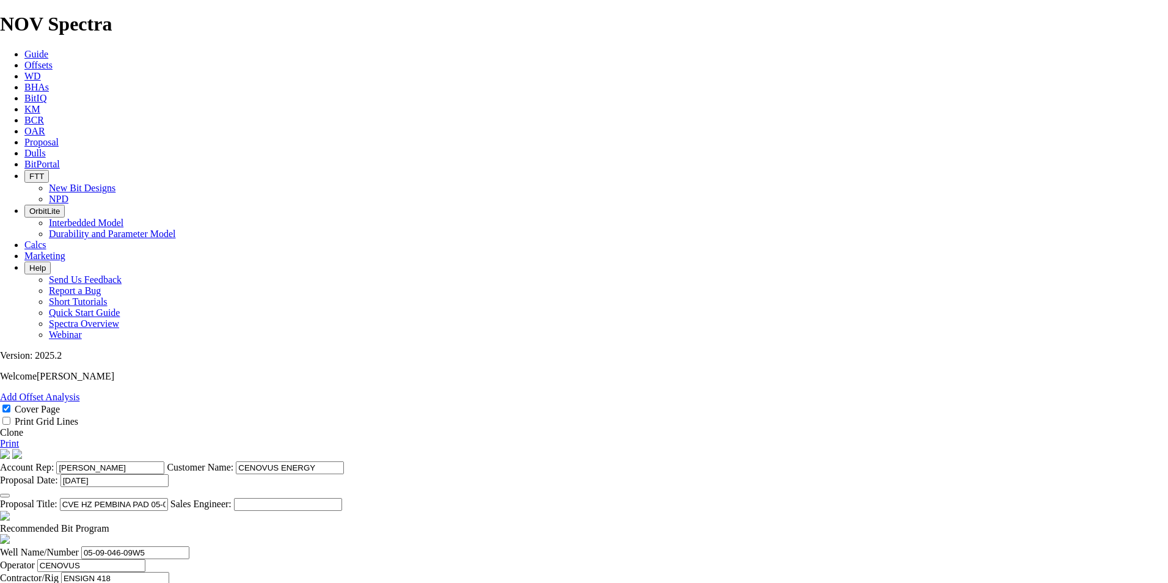
type input "200"
type input "TK53-E1"
type input "1595"
type input "31.9"
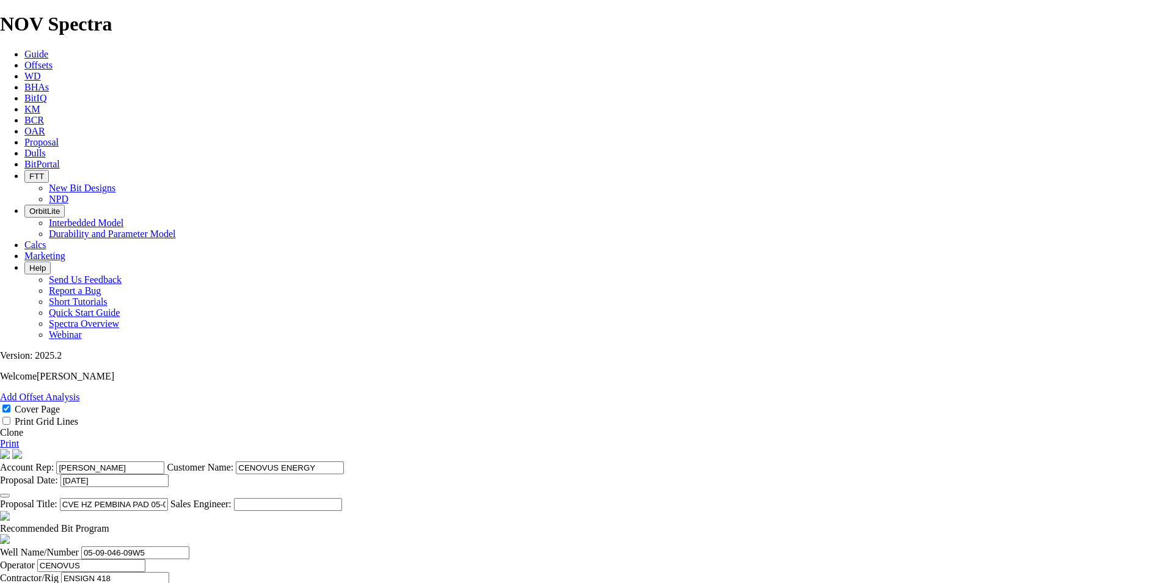
drag, startPoint x: 454, startPoint y: 399, endPoint x: 446, endPoint y: 403, distance: 9.6
type input "TK53-O7"
type input "3005"
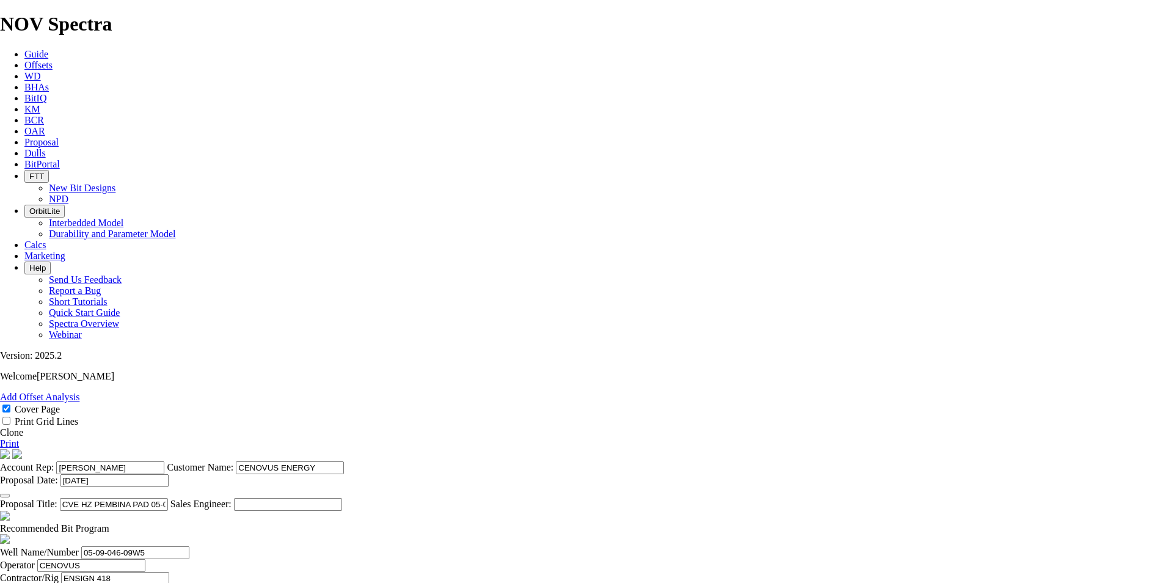
scroll to position [0, 4]
drag, startPoint x: 629, startPoint y: 398, endPoint x: 807, endPoint y: 413, distance: 179.6
type input "85.857"
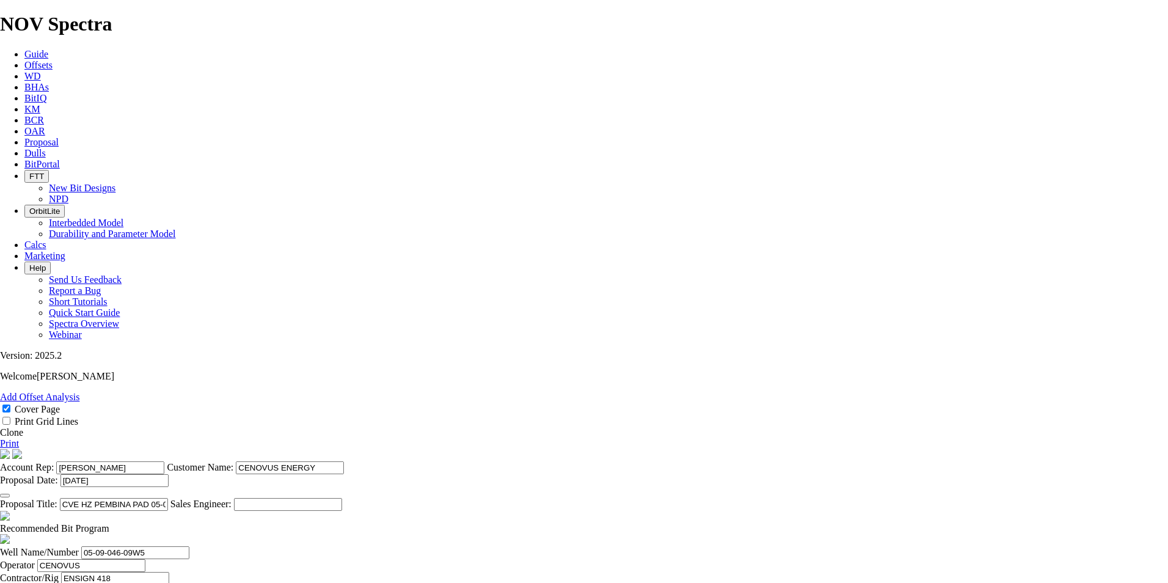
type input "16500"
type input "17500"
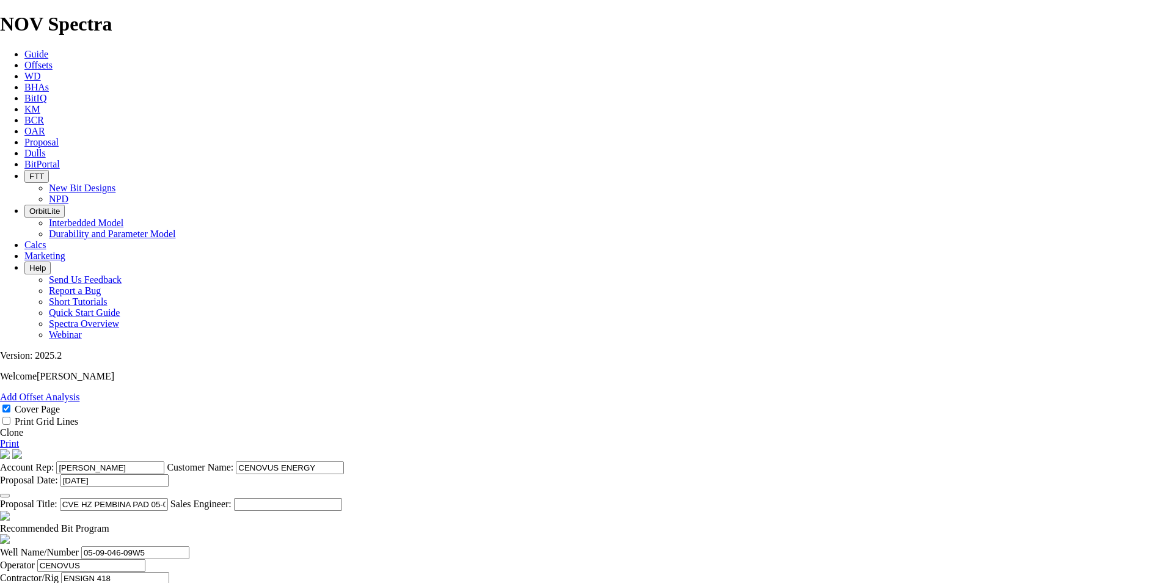
click at [19, 438] on link "Print" at bounding box center [9, 443] width 19 height 10
